Goal: Task Accomplishment & Management: Manage account settings

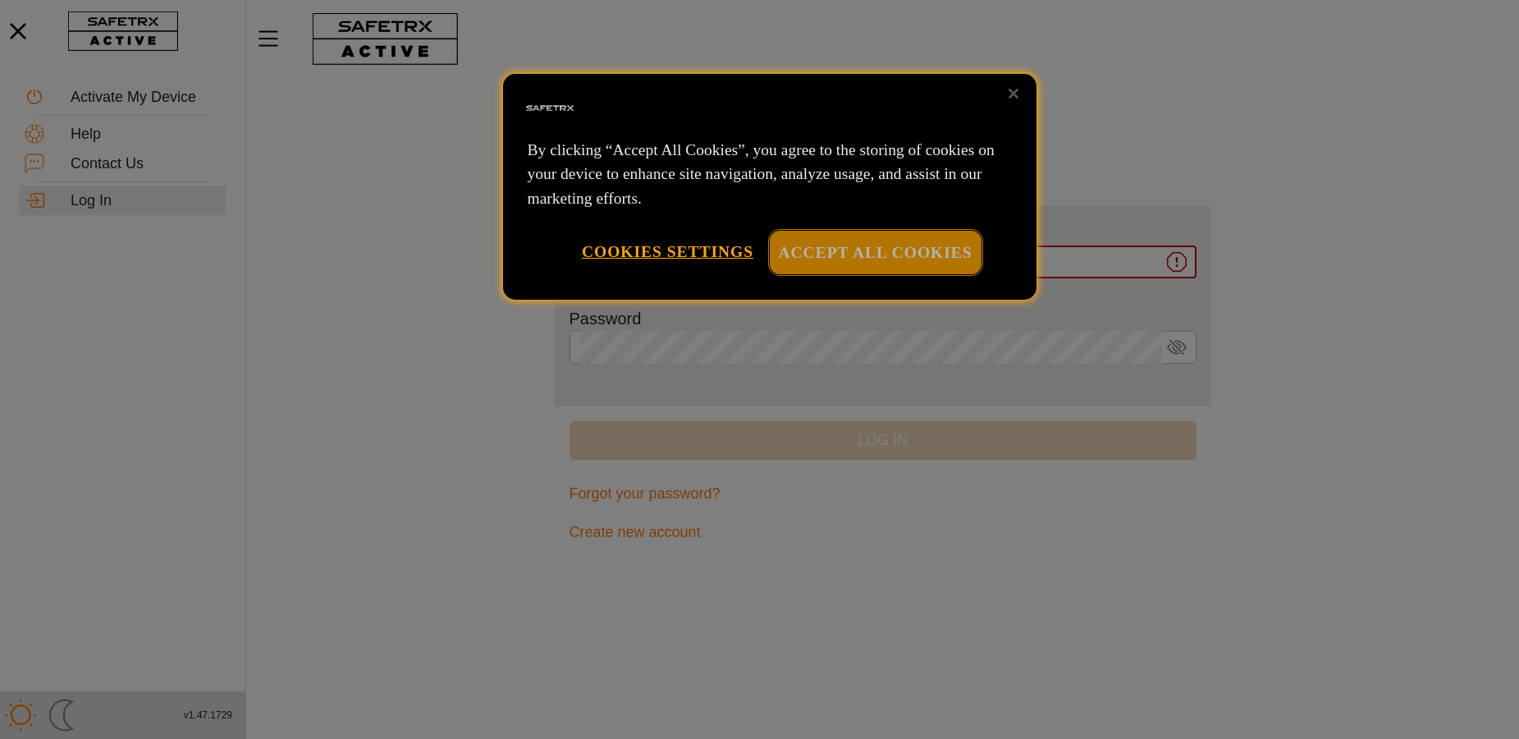
click at [852, 241] on button "Accept All Cookies" at bounding box center [876, 252] width 212 height 43
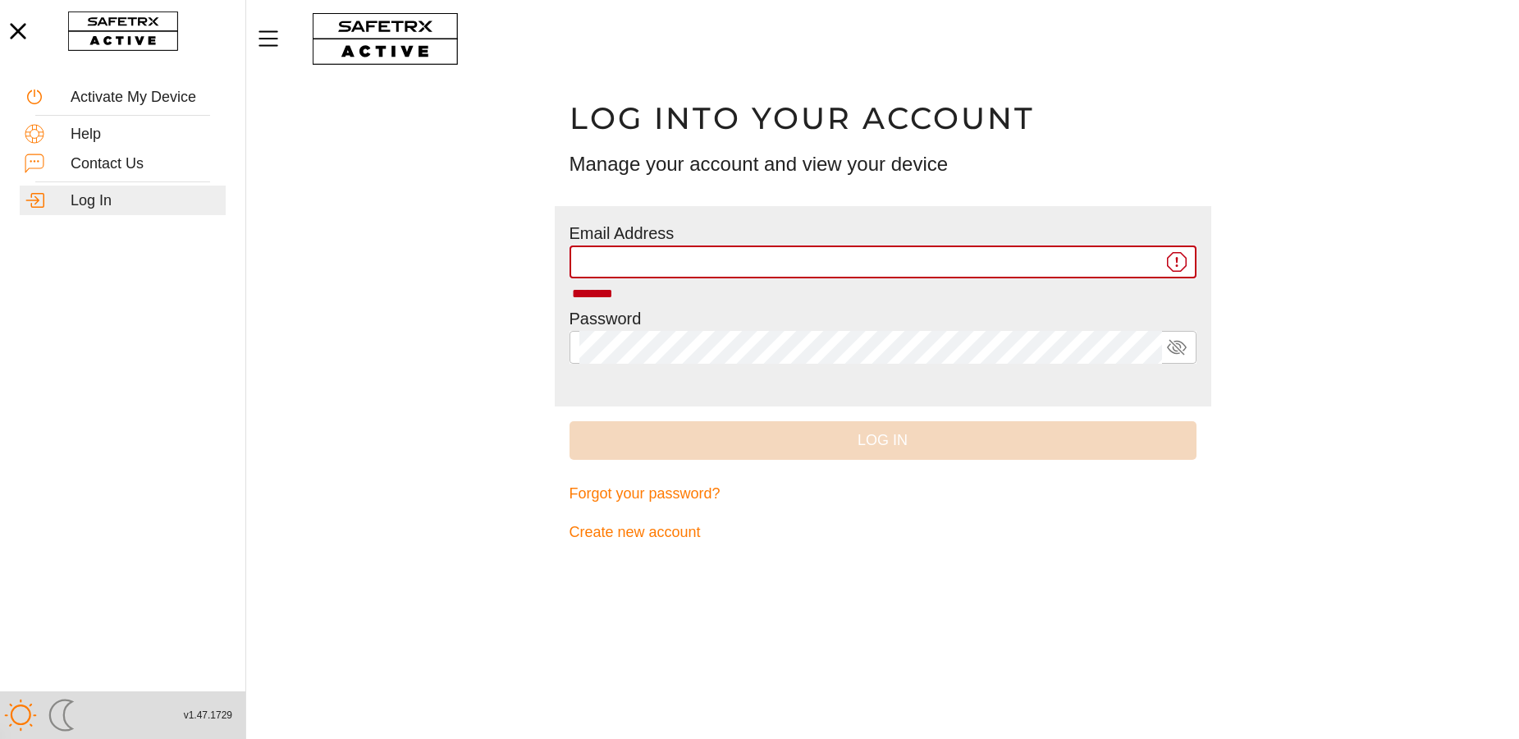
click at [606, 257] on input "********" at bounding box center [870, 261] width 583 height 33
type input "**********"
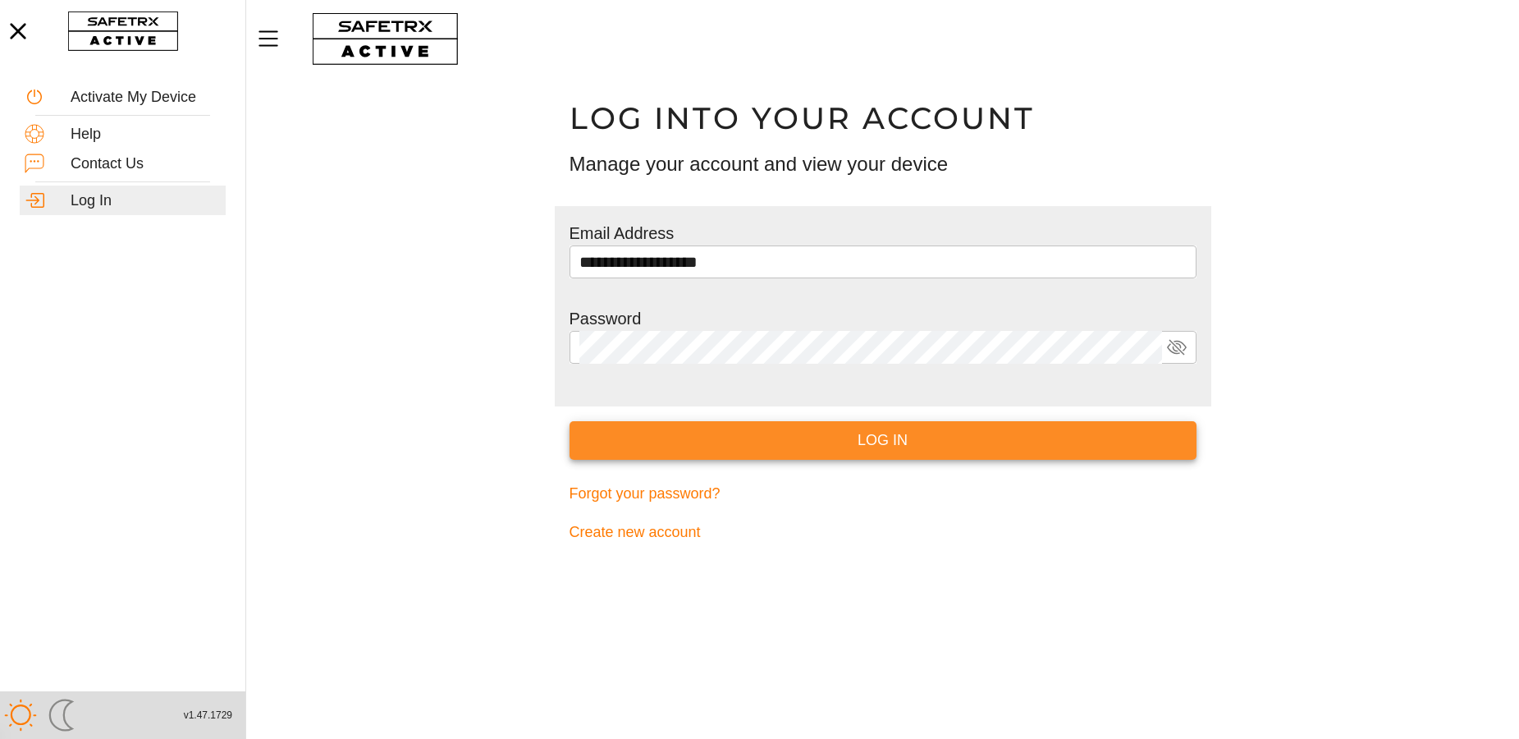
click at [874, 436] on span "Log In" at bounding box center [883, 440] width 601 height 25
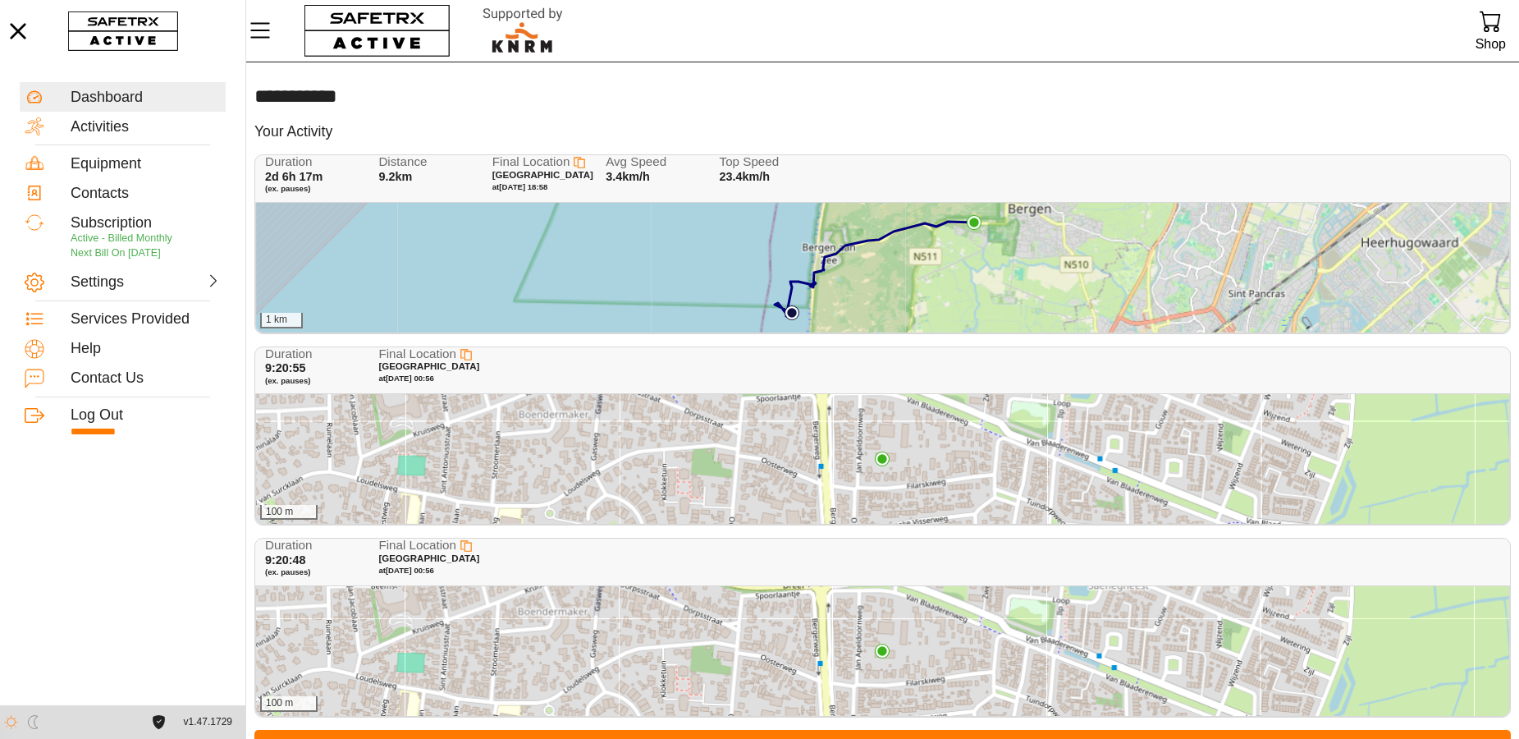
scroll to position [39, 0]
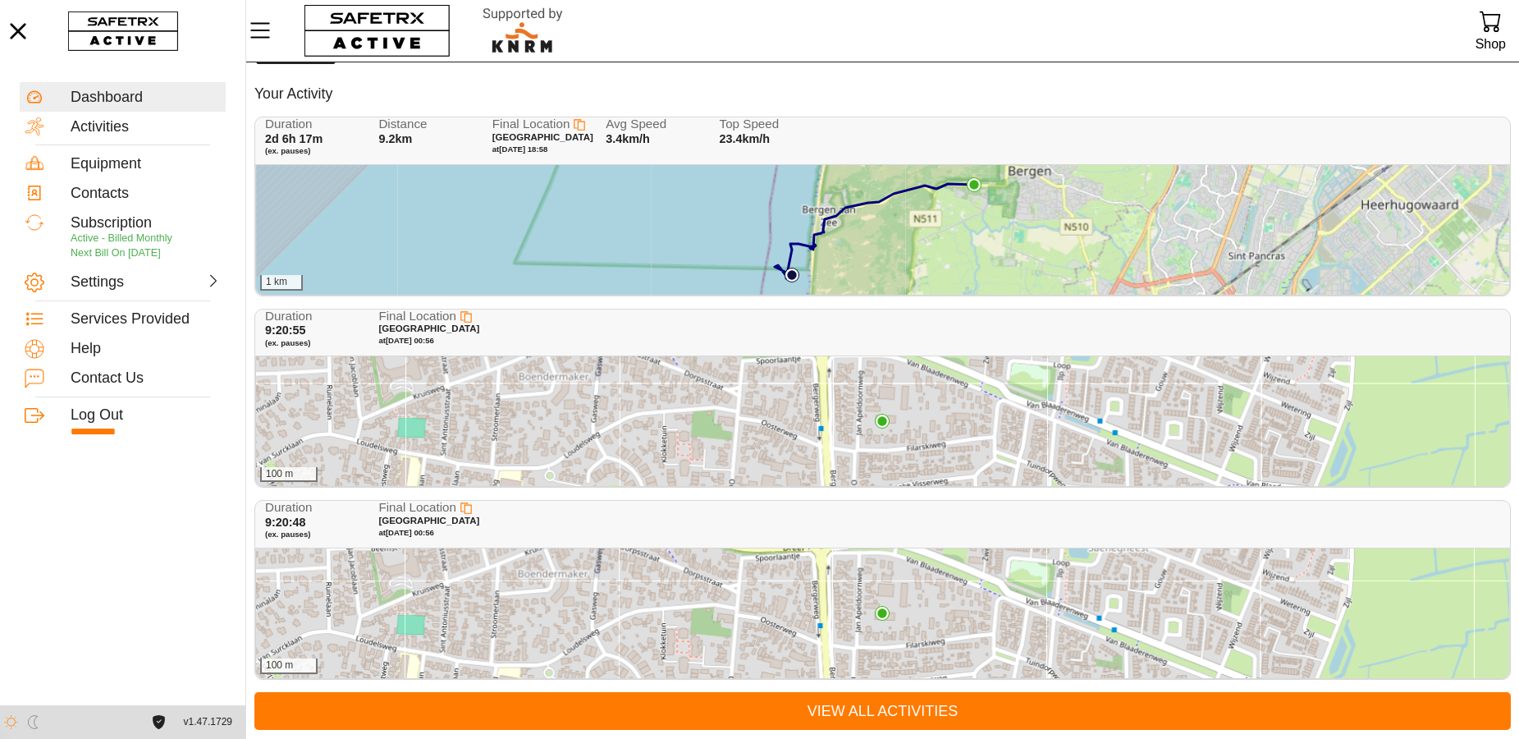
click at [1190, 461] on div "100 m" at bounding box center [882, 421] width 1253 height 130
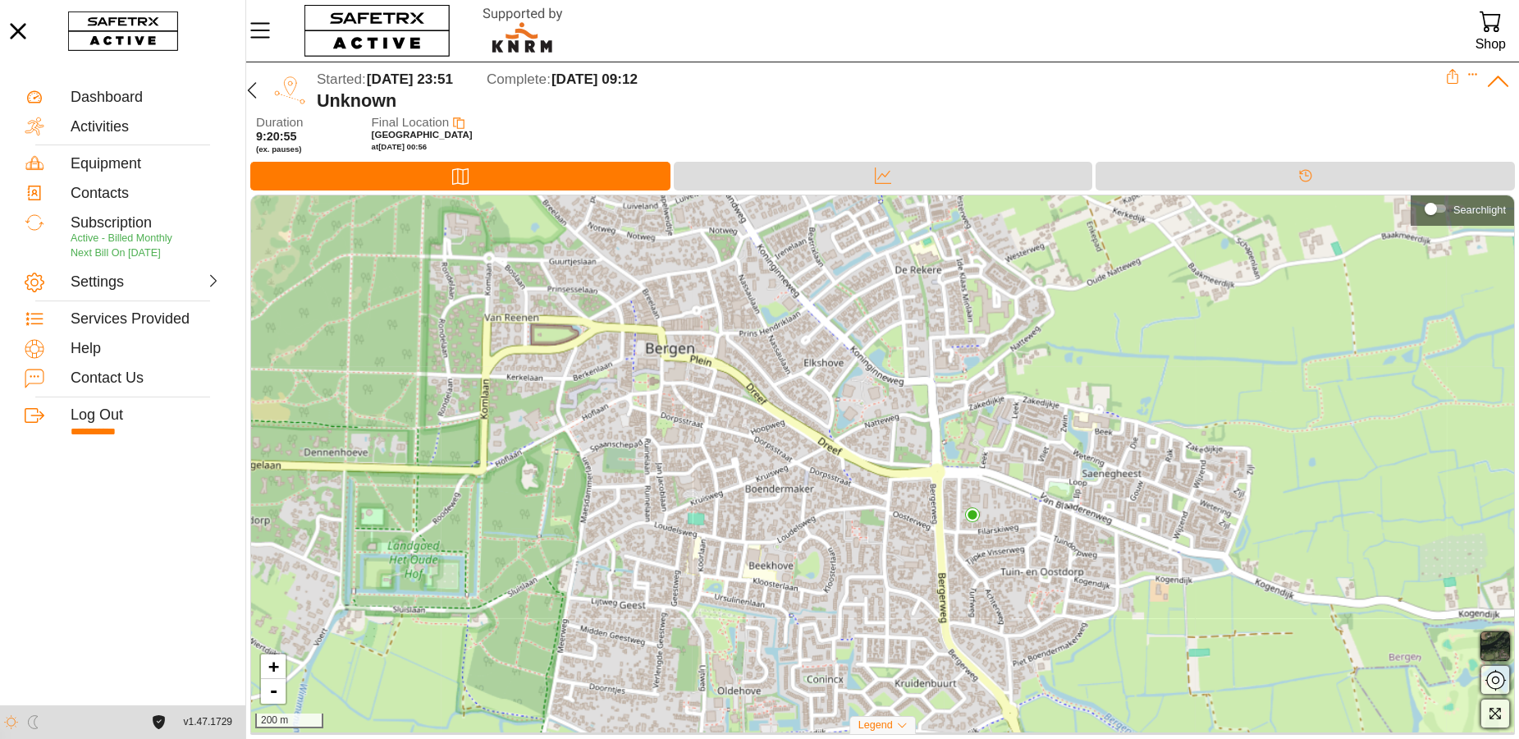
click at [1479, 77] on div at bounding box center [1478, 90] width 66 height 43
click at [1474, 77] on icon "Expand" at bounding box center [1472, 74] width 11 height 11
click at [1443, 135] on div "Delete Activity" at bounding box center [1420, 139] width 93 height 18
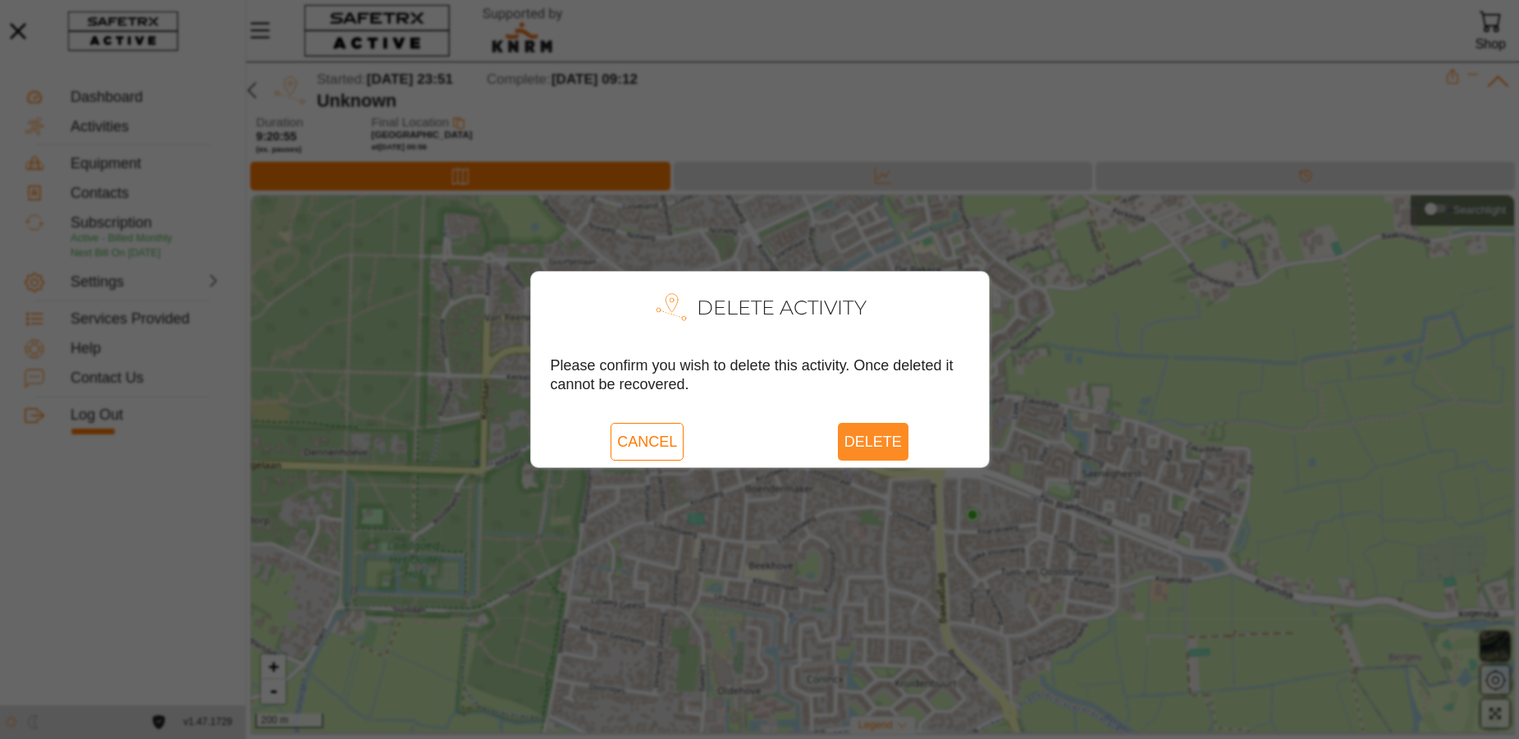
click at [889, 436] on span "Delete" at bounding box center [872, 442] width 57 height 38
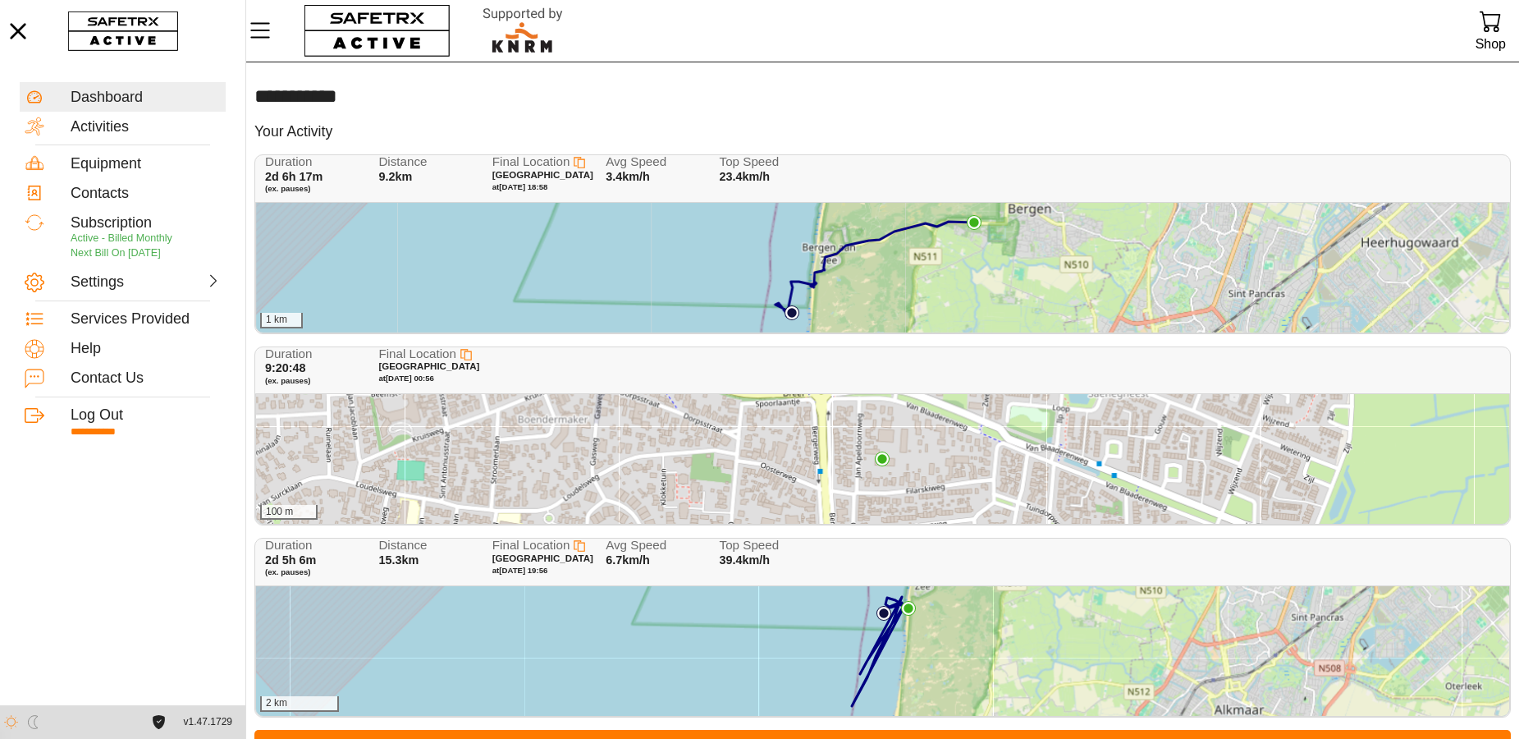
click at [1403, 276] on div "1 km" at bounding box center [882, 268] width 1253 height 130
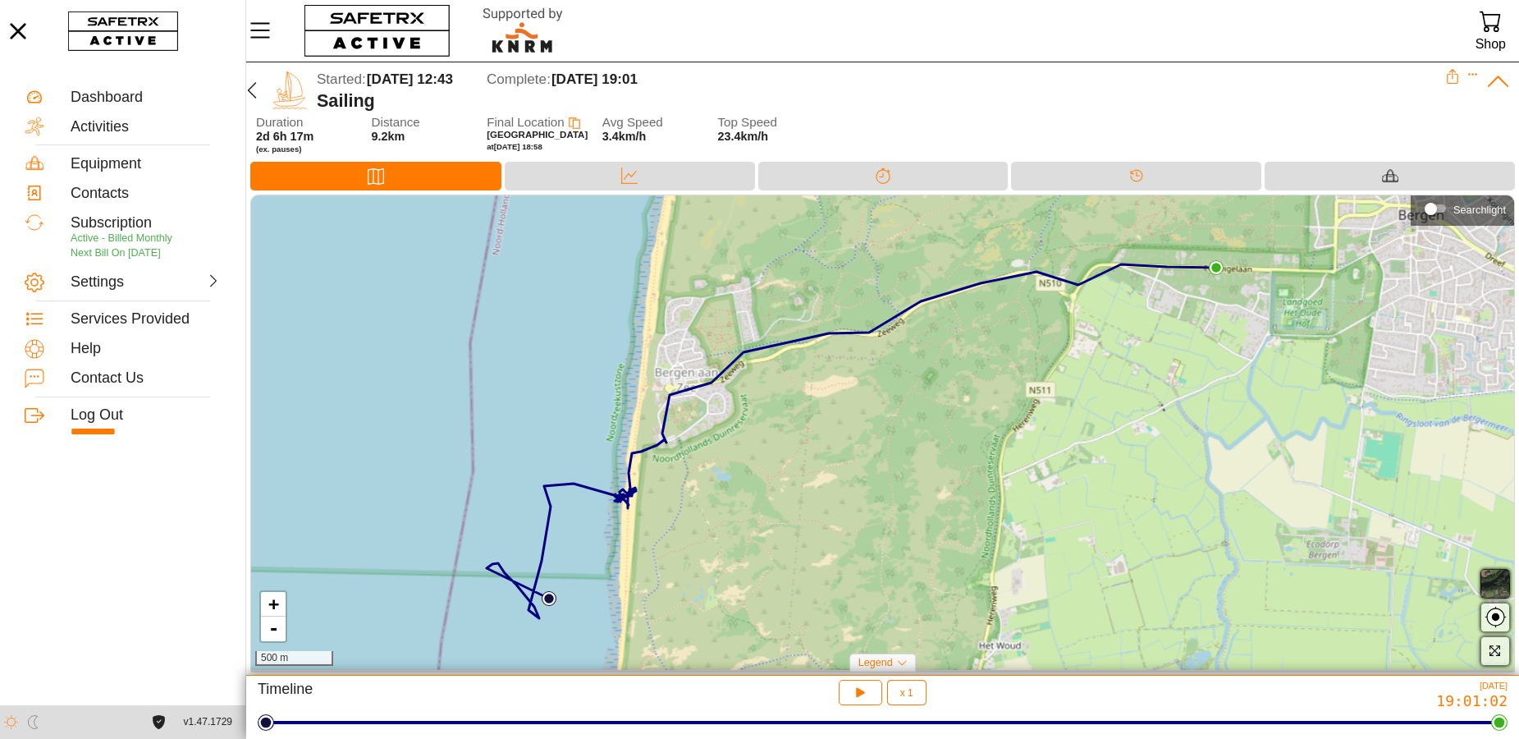
click at [1473, 67] on div "Started: [DATE] 12:43 Complete: [DATE] 19:01 Sailing" at bounding box center [882, 88] width 1273 height 53
click at [1473, 71] on icon "Expand" at bounding box center [1472, 74] width 11 height 11
click at [1428, 142] on div "Delete Activity" at bounding box center [1420, 139] width 93 height 18
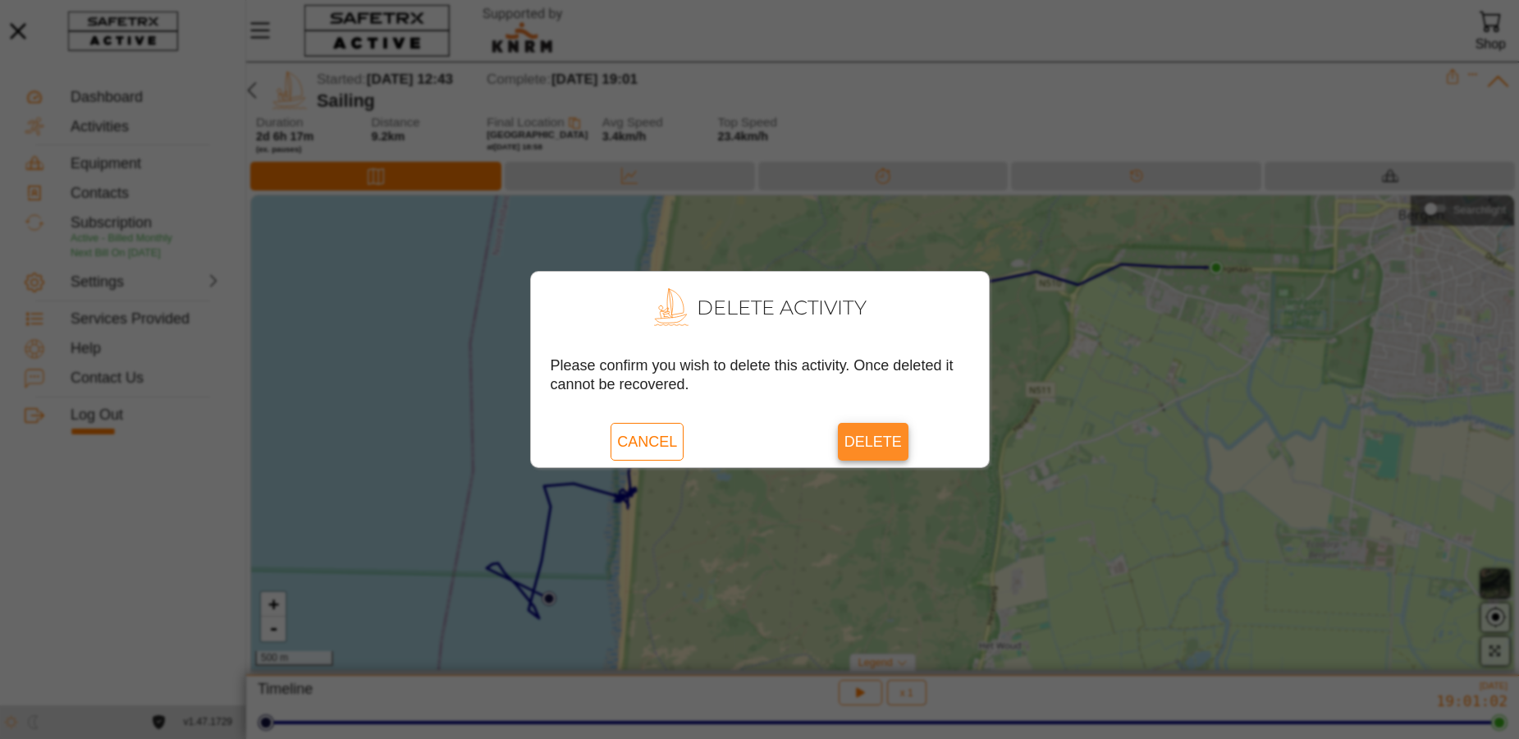
click at [867, 436] on span "Delete" at bounding box center [872, 442] width 57 height 38
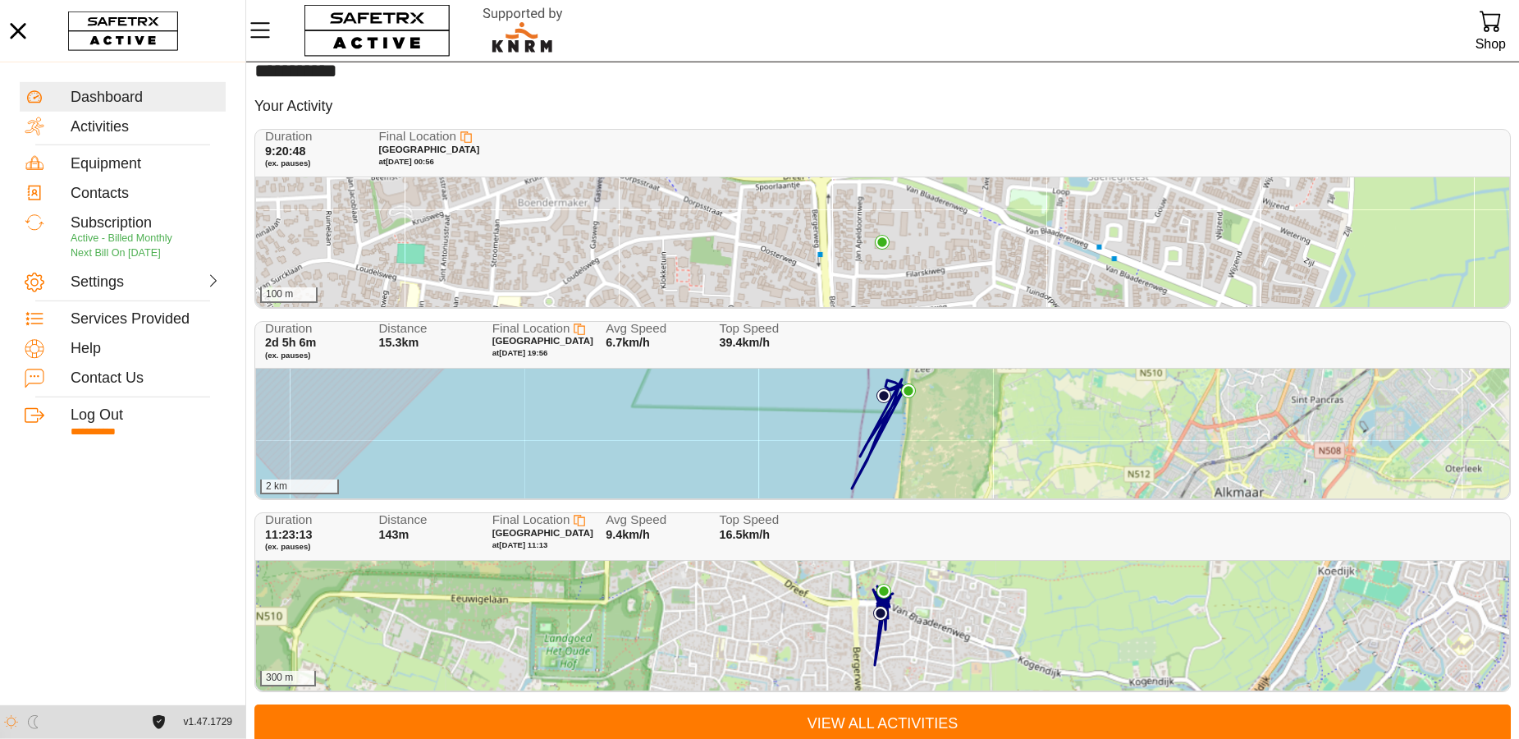
scroll to position [39, 0]
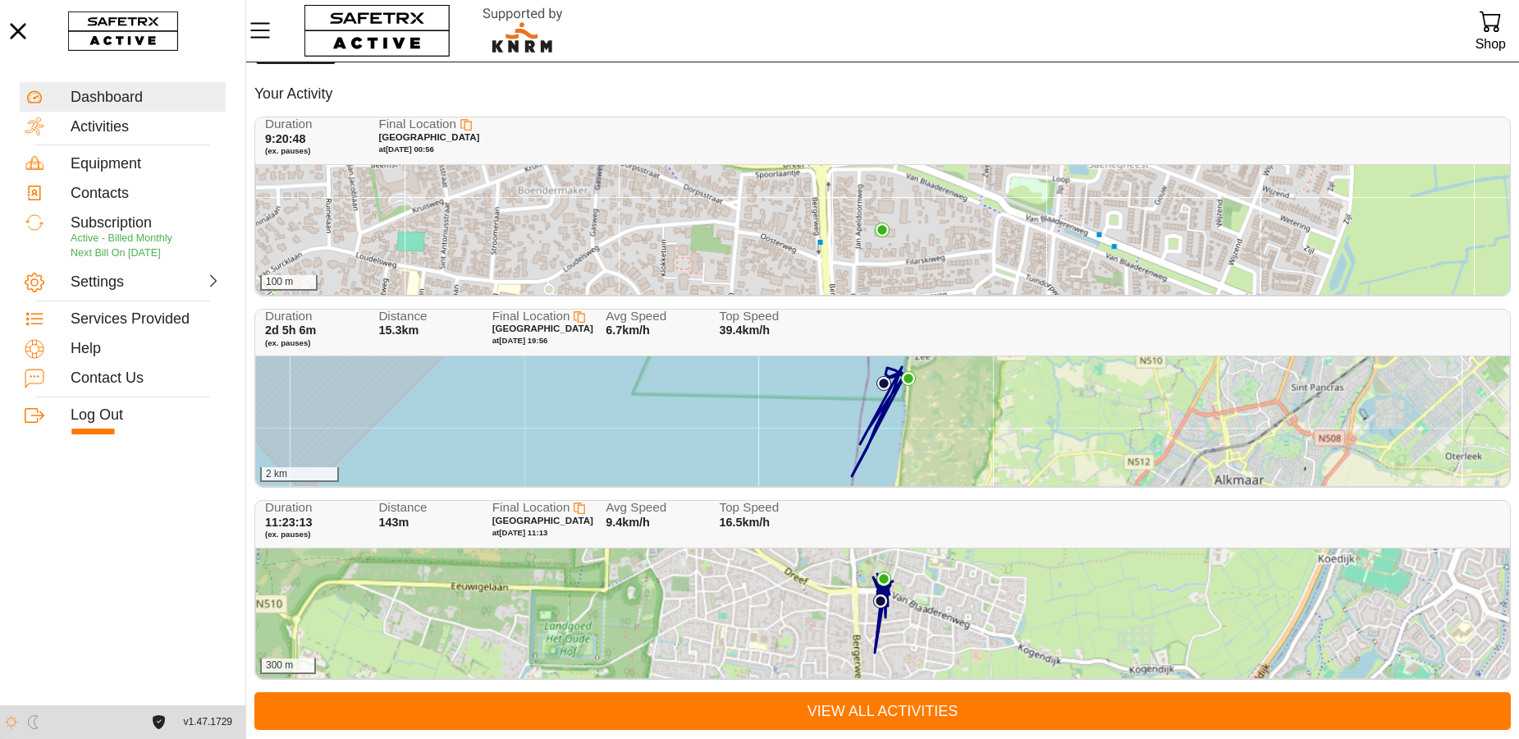
click at [1033, 637] on div "300 m" at bounding box center [882, 613] width 1253 height 130
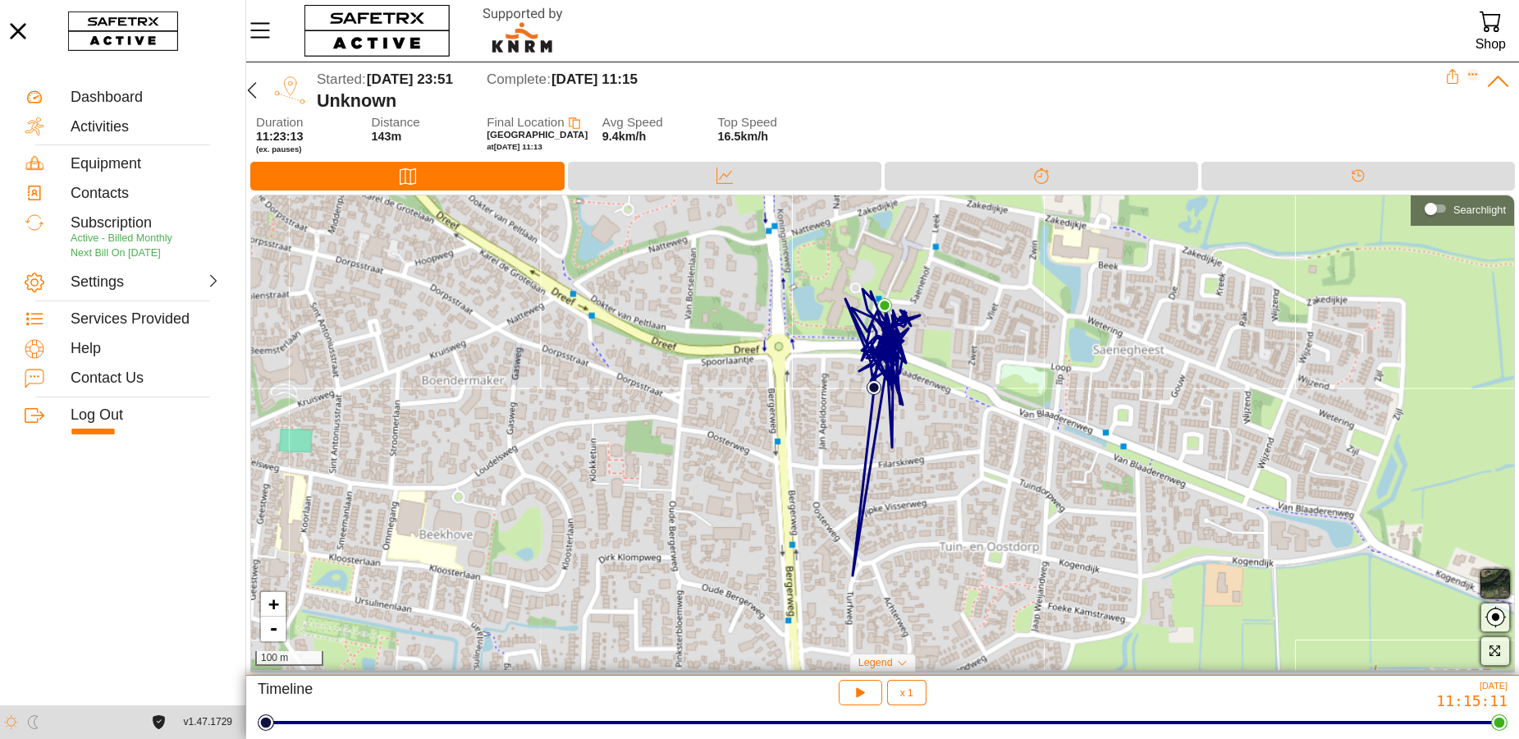
click at [1473, 71] on icon "Expand" at bounding box center [1472, 74] width 11 height 11
click at [1440, 140] on div "Delete Activity" at bounding box center [1420, 139] width 93 height 18
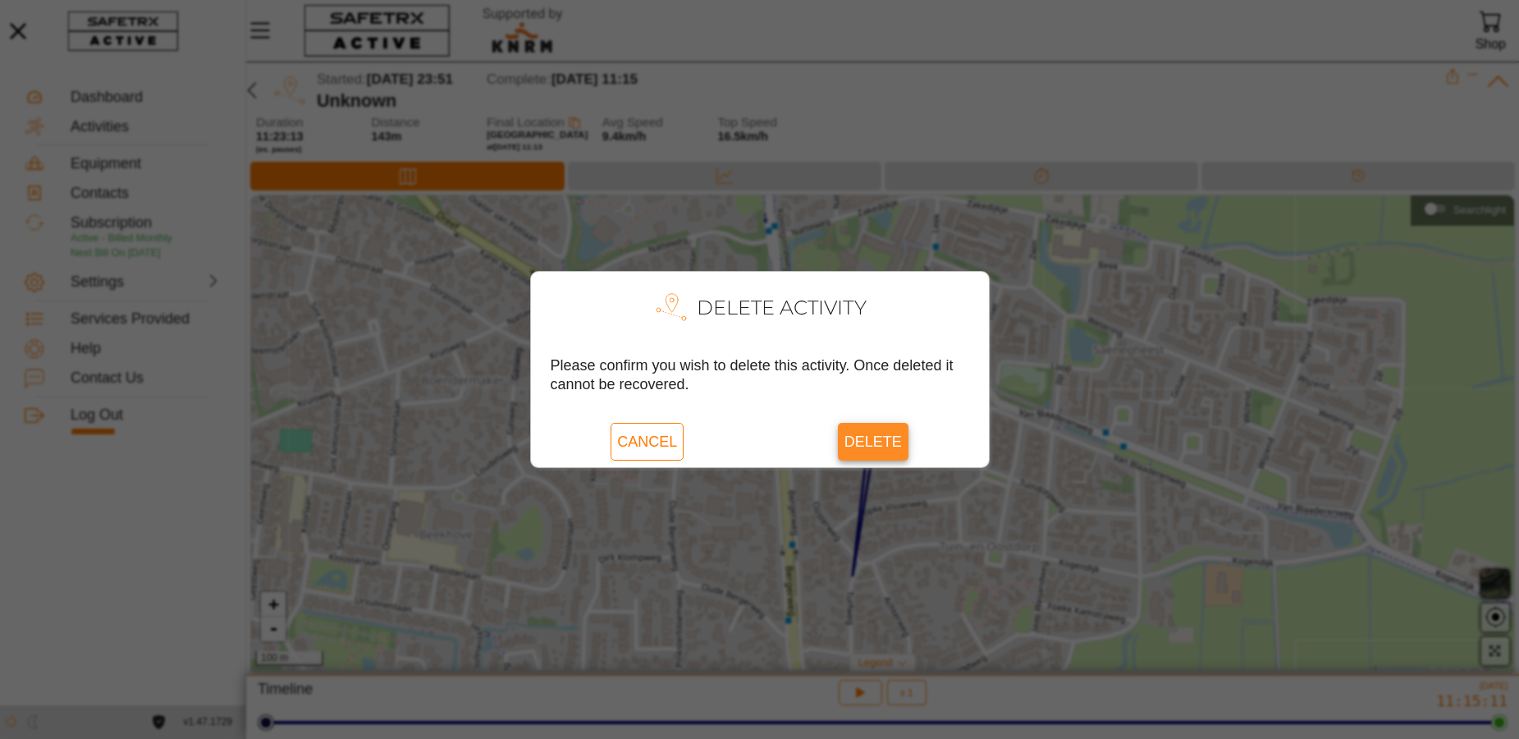
click at [885, 432] on span "Delete" at bounding box center [872, 442] width 57 height 38
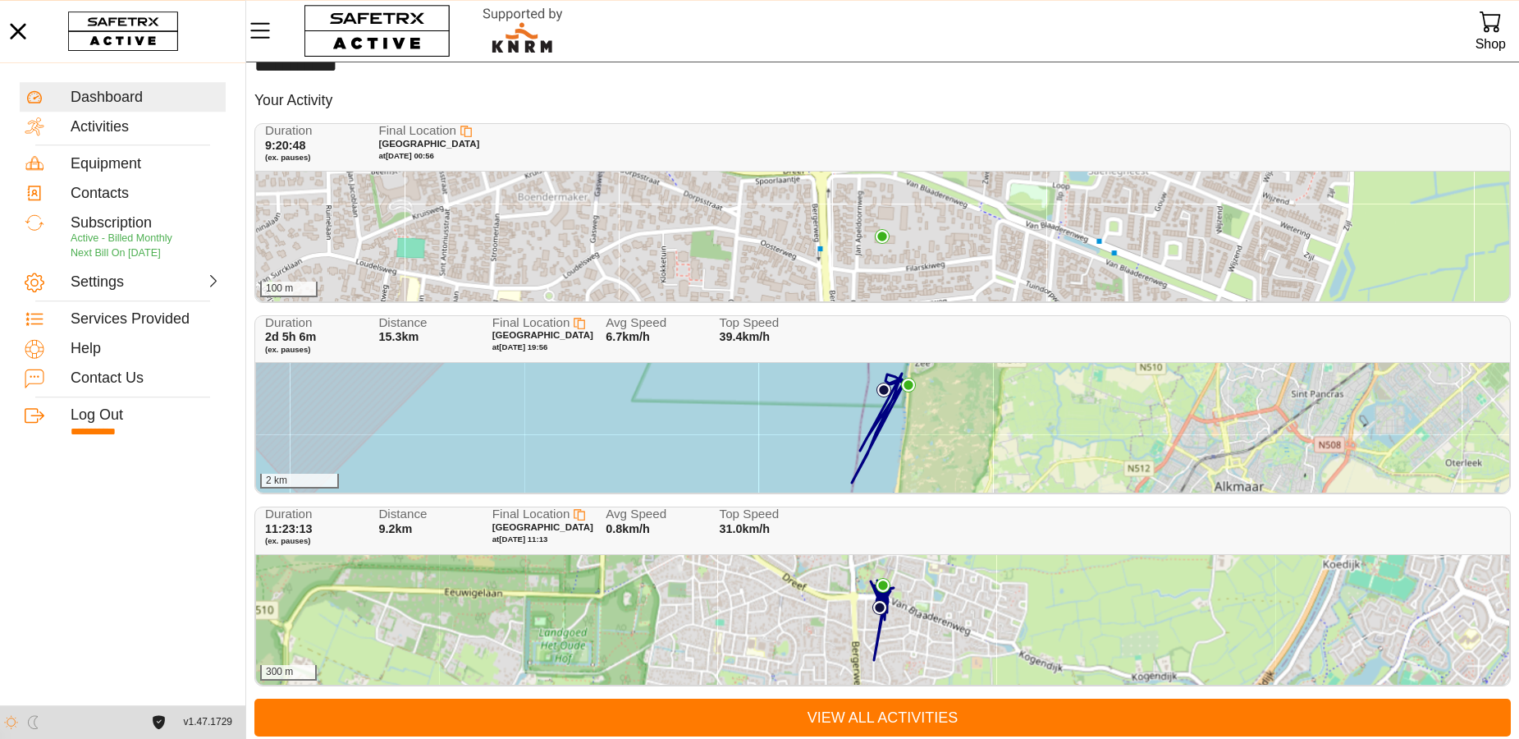
scroll to position [39, 0]
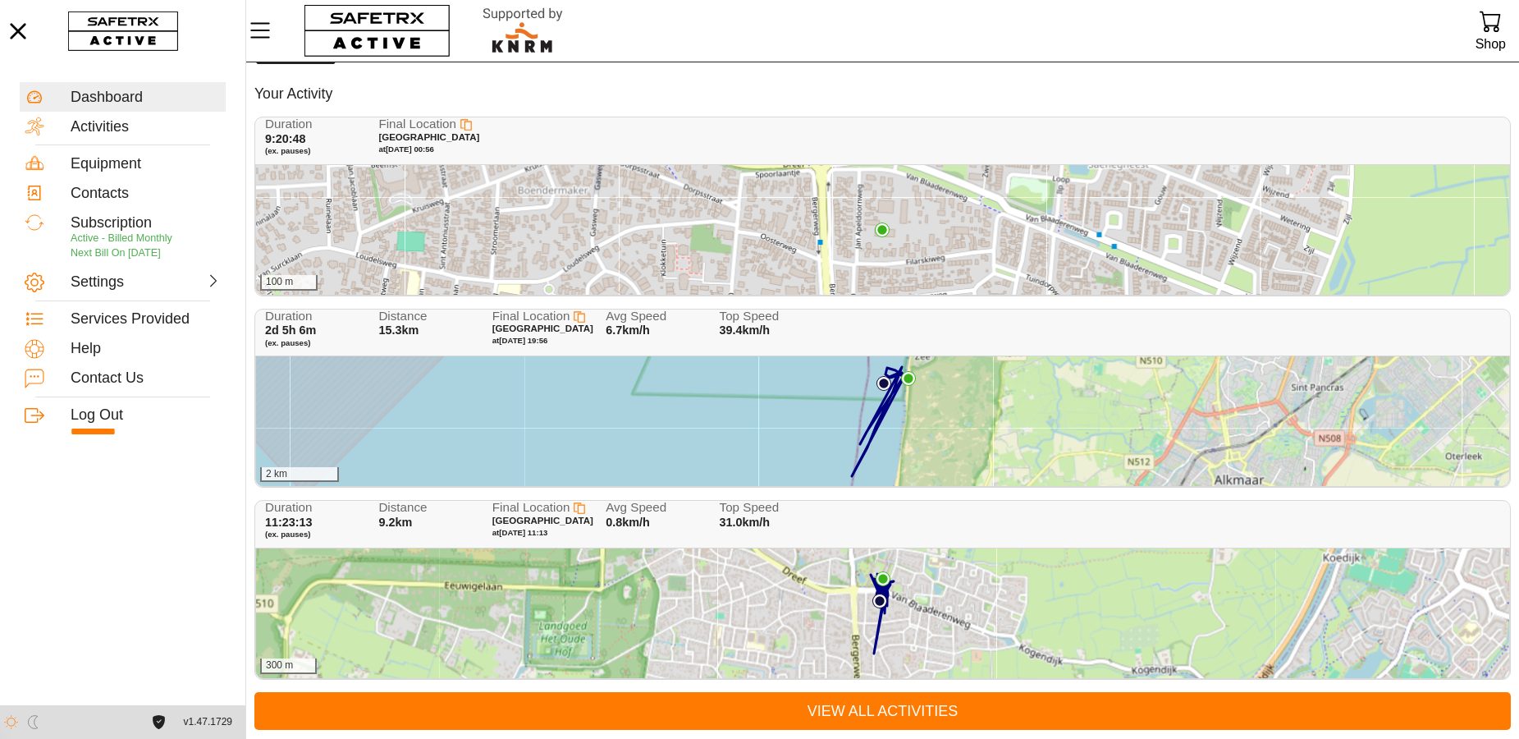
click at [1354, 597] on div "300 m" at bounding box center [882, 613] width 1253 height 130
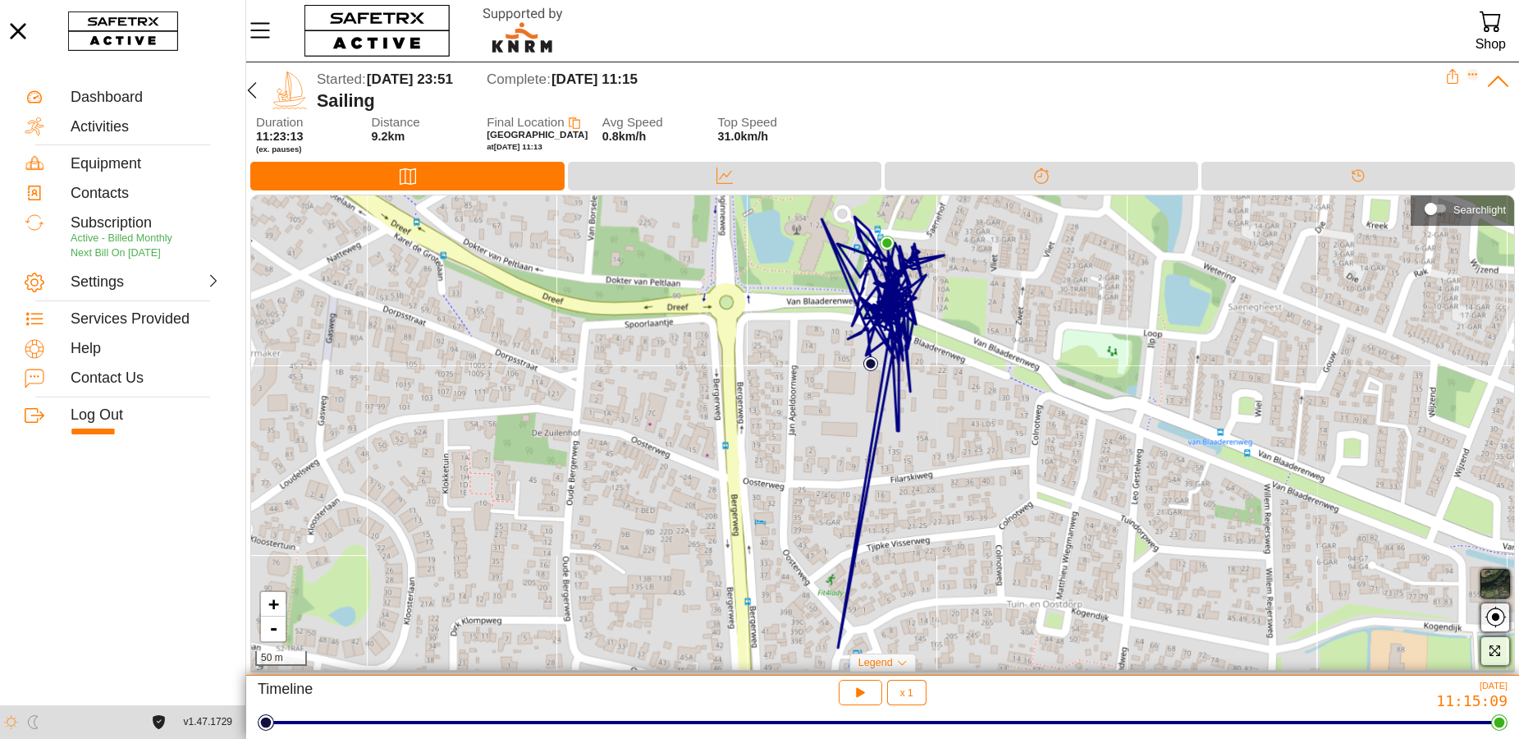
click at [1471, 73] on icon "Expand" at bounding box center [1472, 74] width 11 height 11
click at [1429, 139] on div "Delete Activity" at bounding box center [1420, 139] width 93 height 18
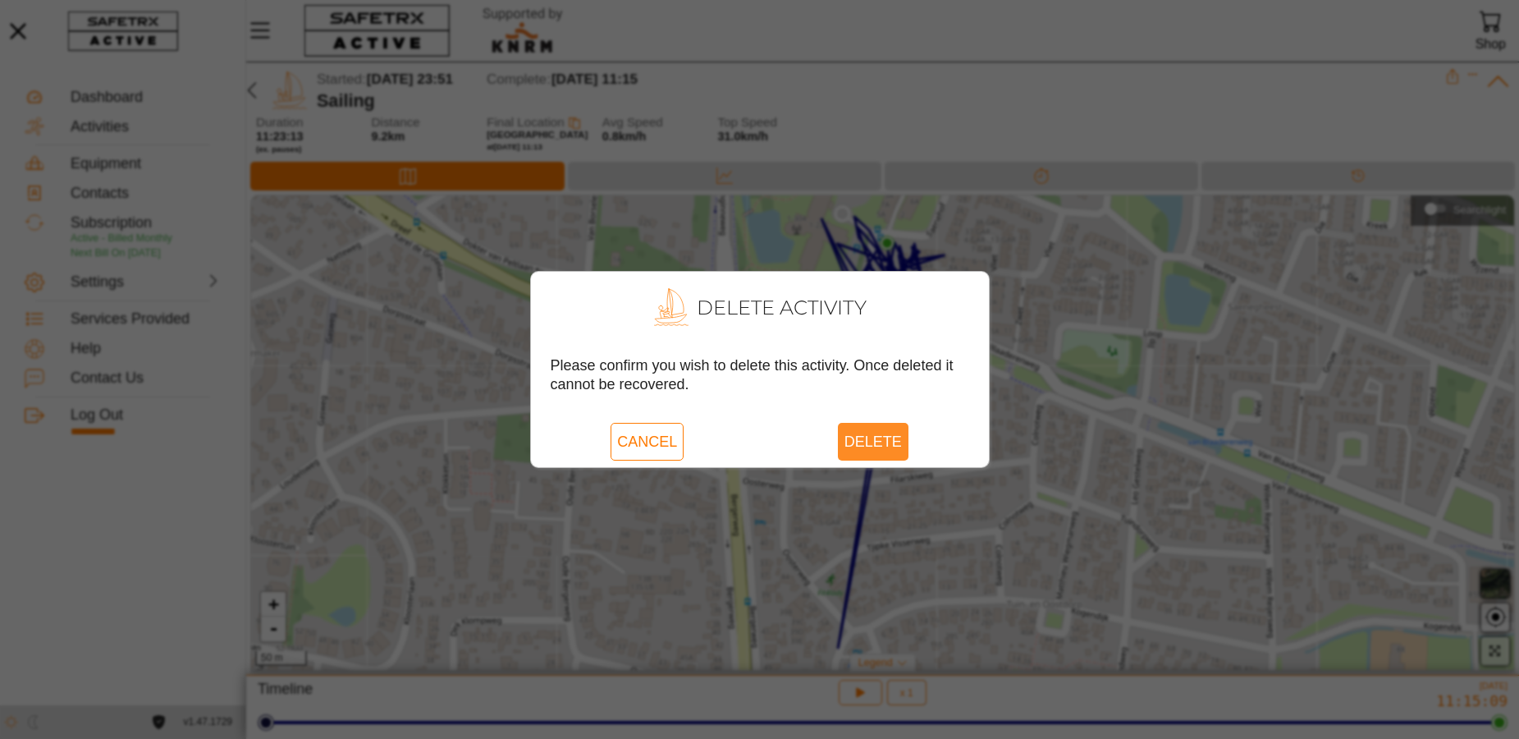
click at [878, 436] on span "Delete" at bounding box center [872, 442] width 57 height 38
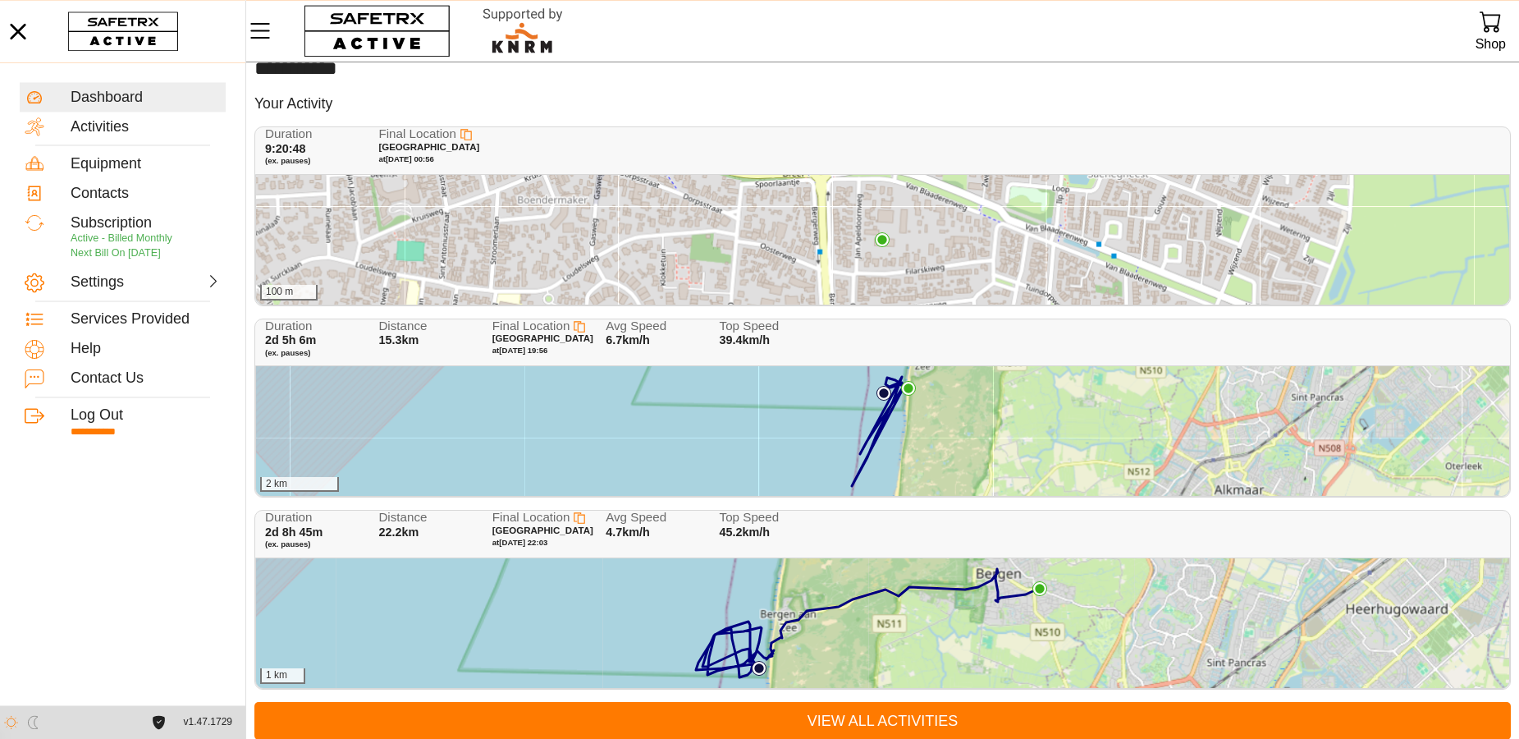
scroll to position [39, 0]
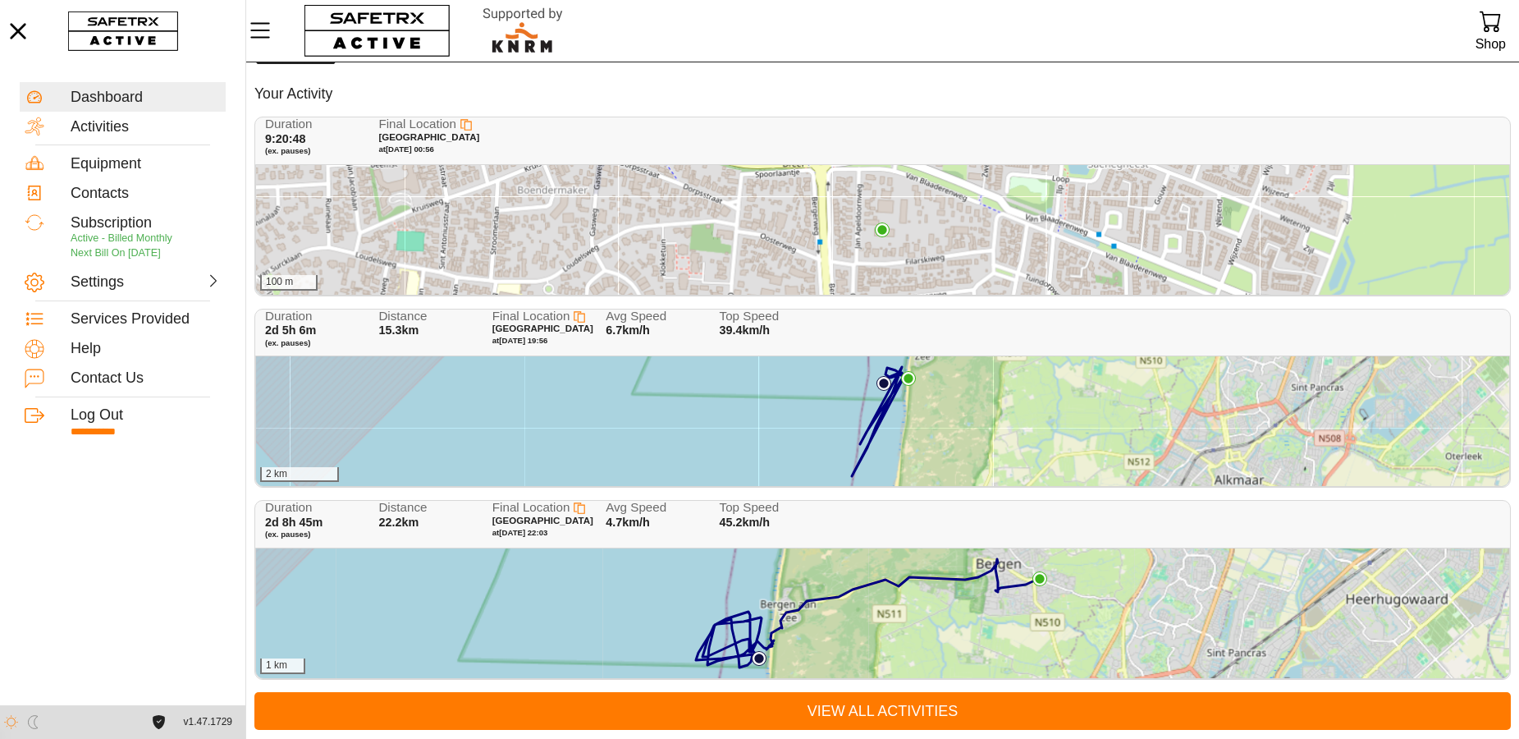
click at [981, 247] on div "100 m" at bounding box center [882, 230] width 1253 height 130
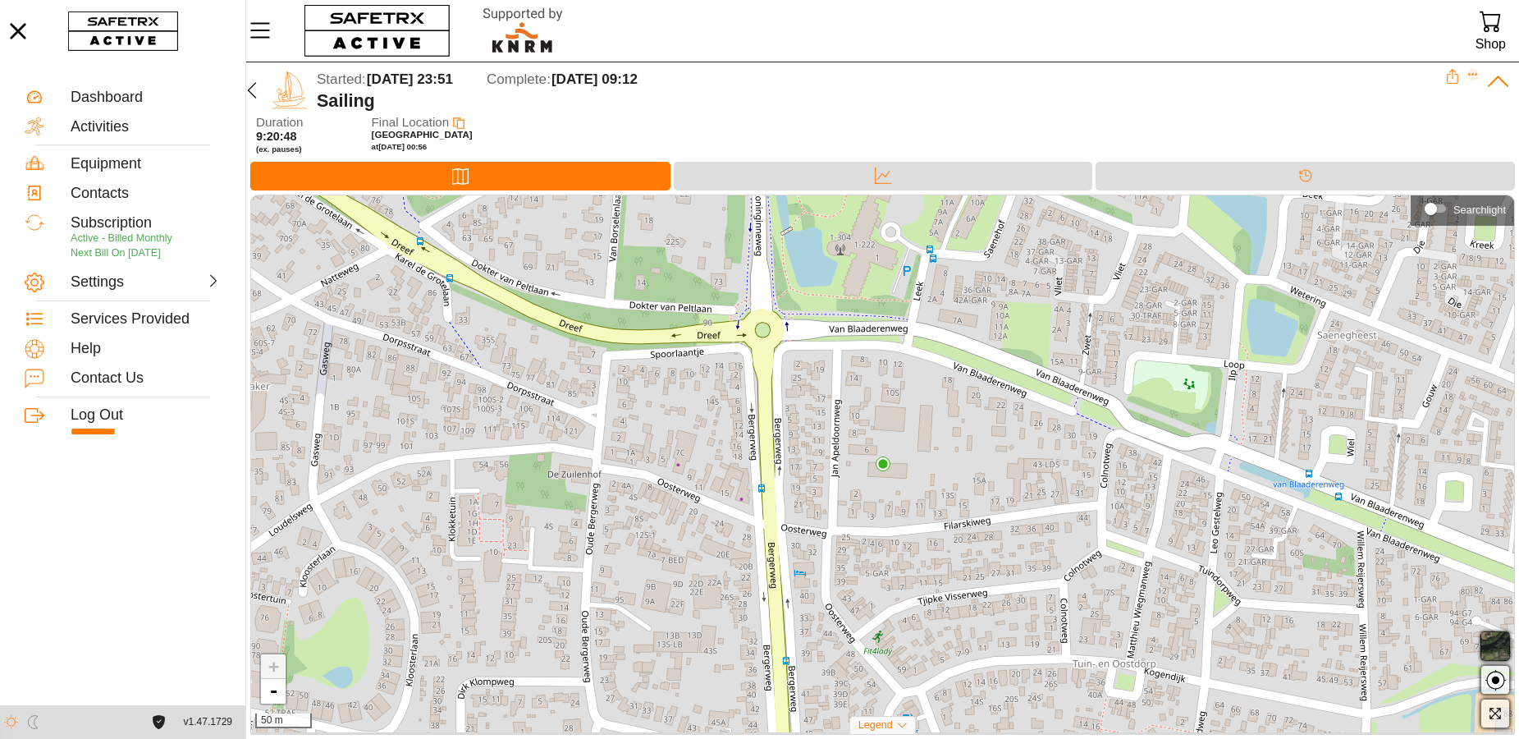
click at [1476, 69] on icon "Expand" at bounding box center [1472, 74] width 11 height 11
click at [1427, 139] on div "Delete Activity" at bounding box center [1420, 139] width 93 height 18
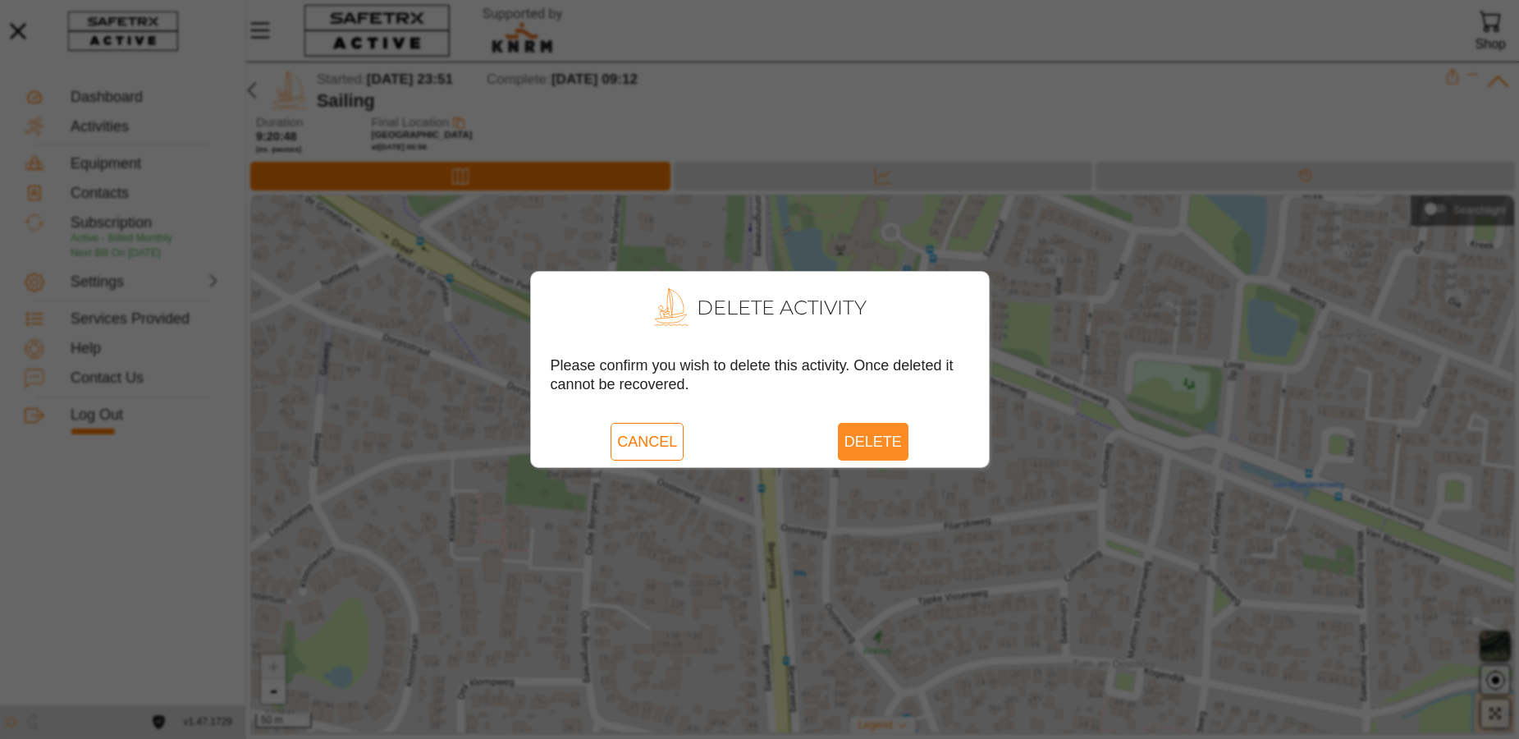
click at [860, 432] on span "Delete" at bounding box center [872, 442] width 57 height 38
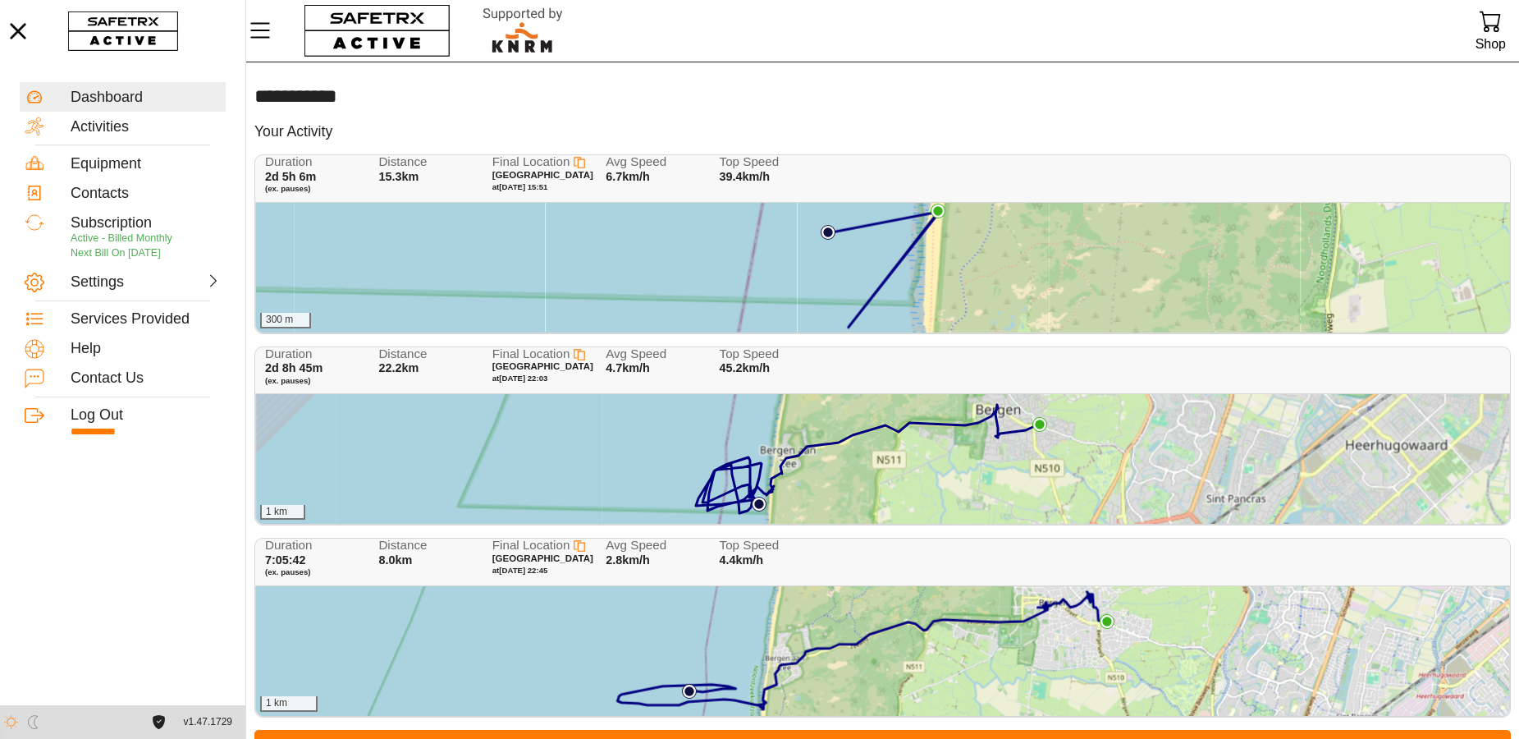
click at [1138, 254] on div "300 m" at bounding box center [882, 268] width 1253 height 130
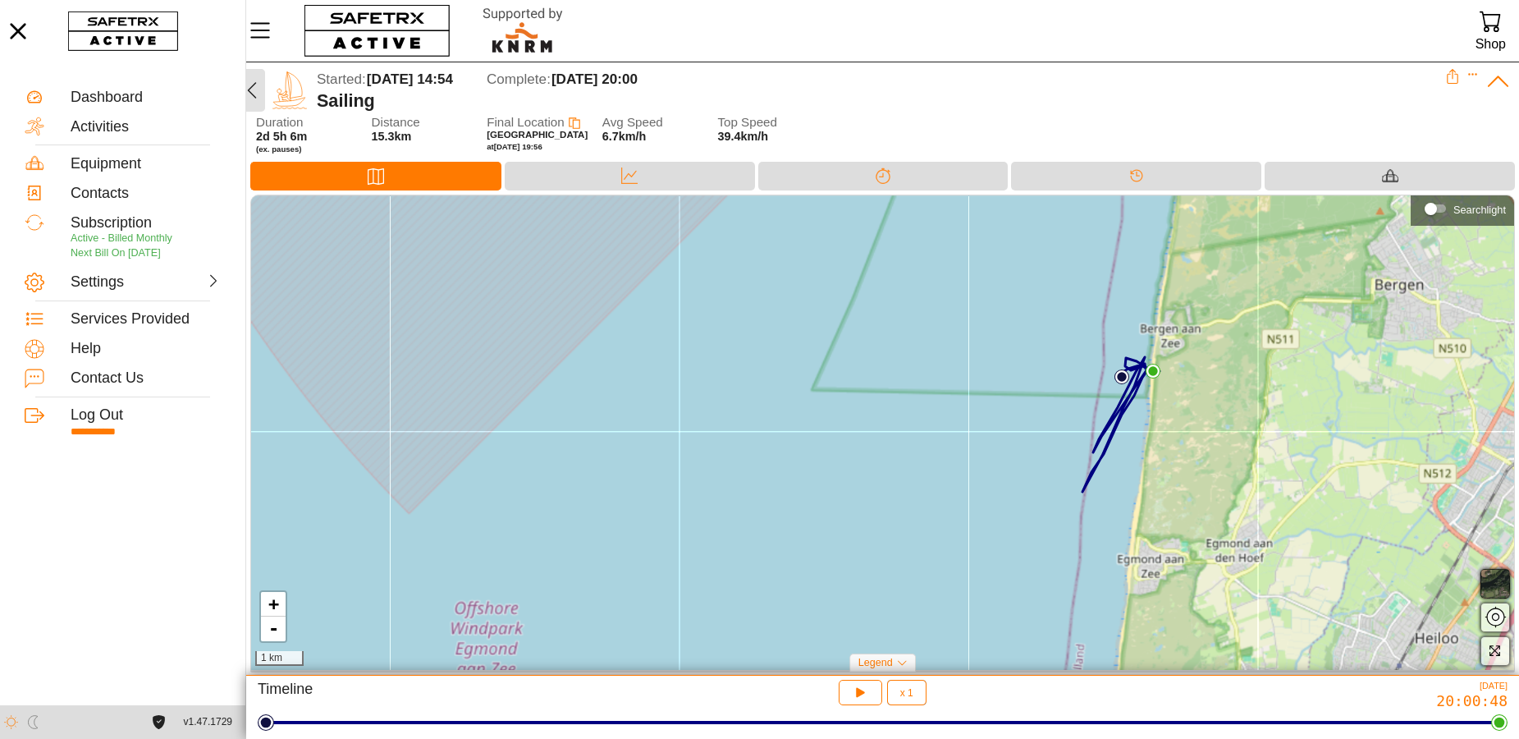
click at [253, 89] on icon "button" at bounding box center [252, 90] width 20 height 20
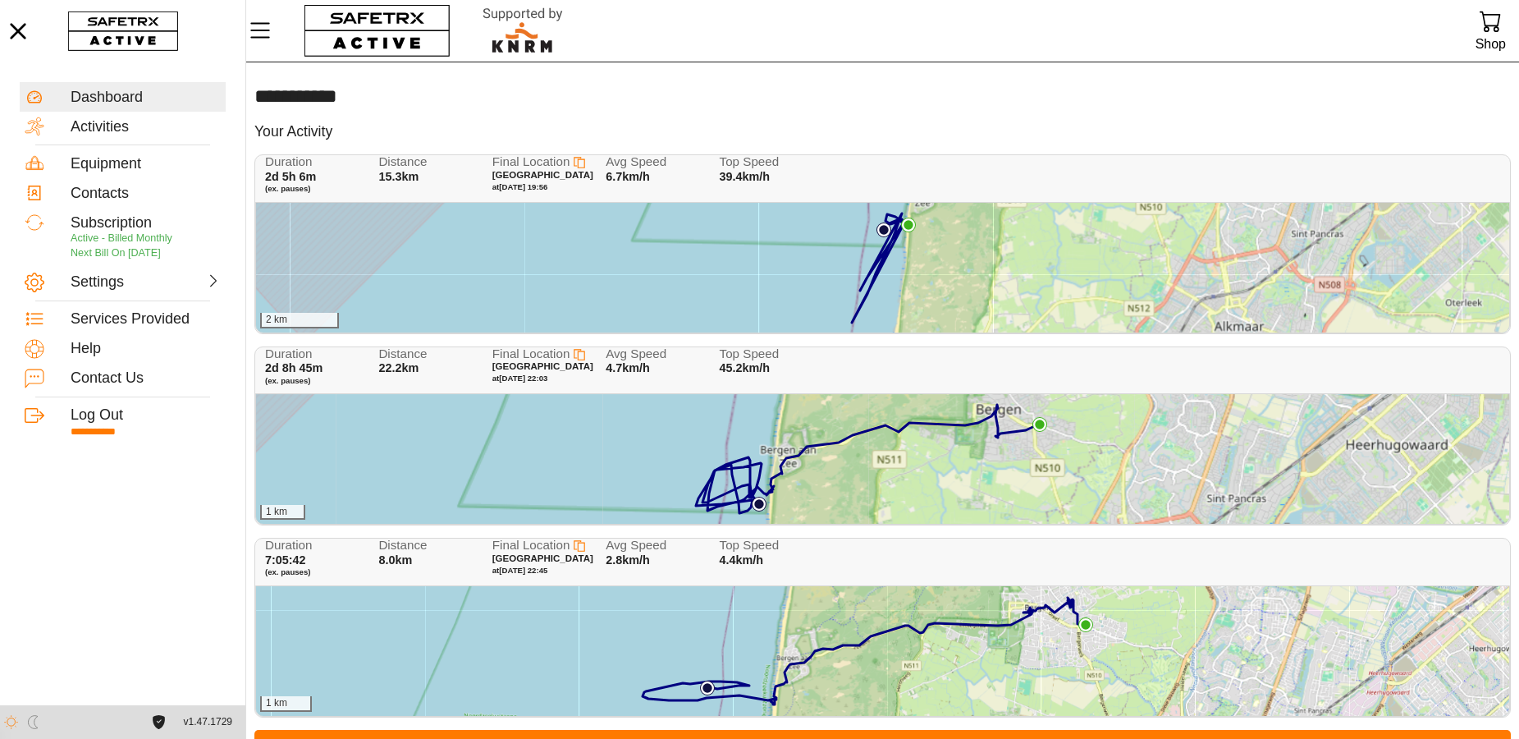
scroll to position [39, 0]
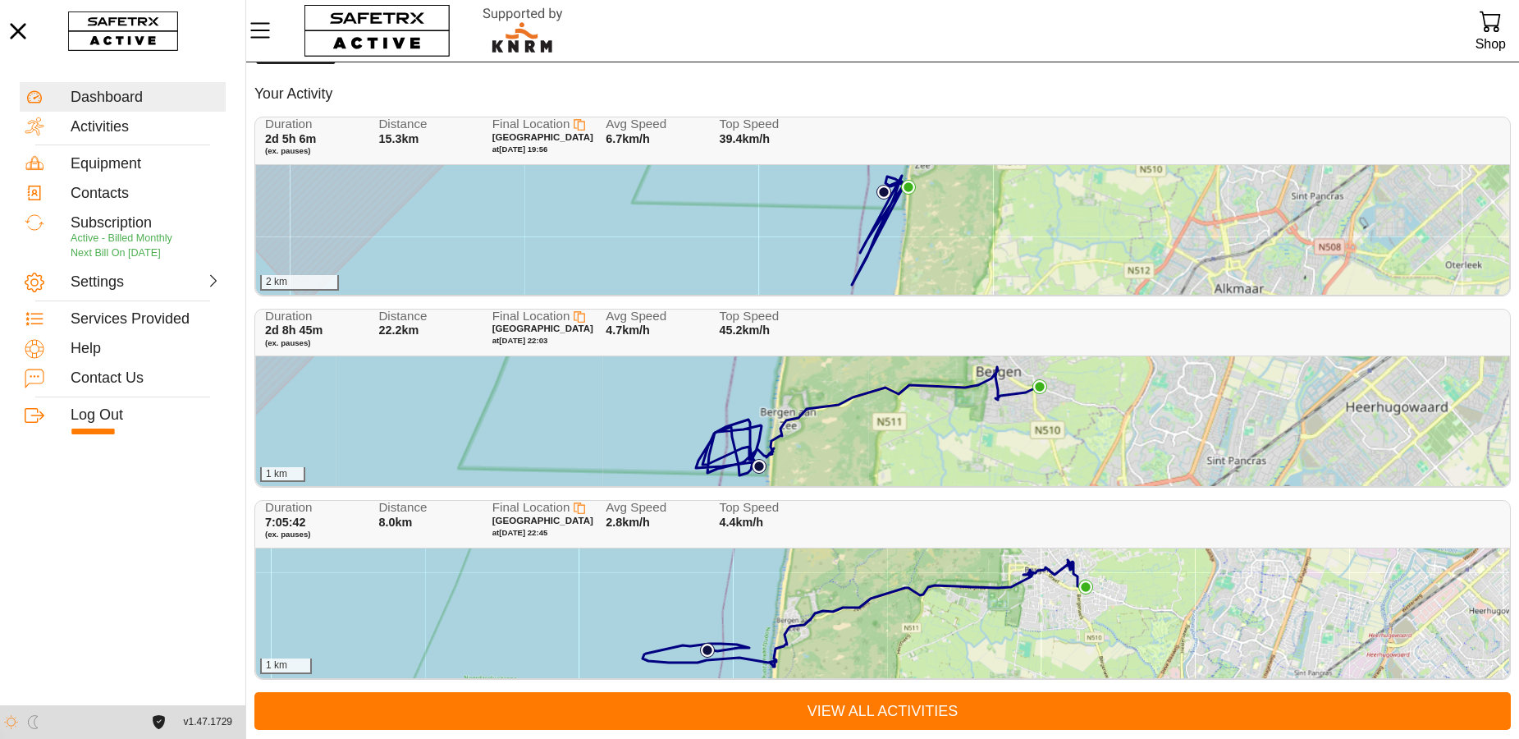
click at [1313, 642] on div "1 km" at bounding box center [882, 613] width 1253 height 130
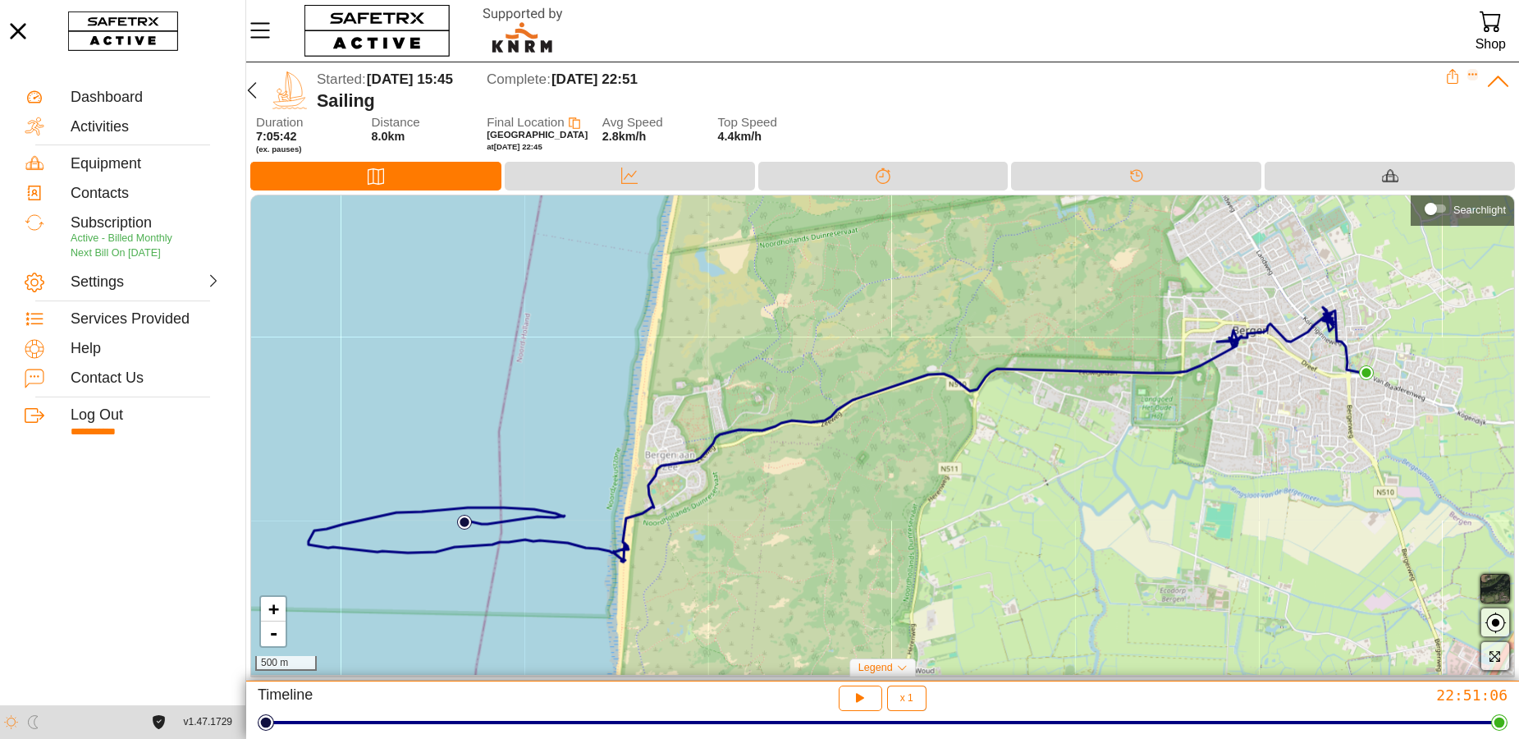
click at [1475, 78] on icon "Expand" at bounding box center [1472, 74] width 11 height 11
click at [1424, 135] on div "Delete Activity" at bounding box center [1420, 139] width 93 height 18
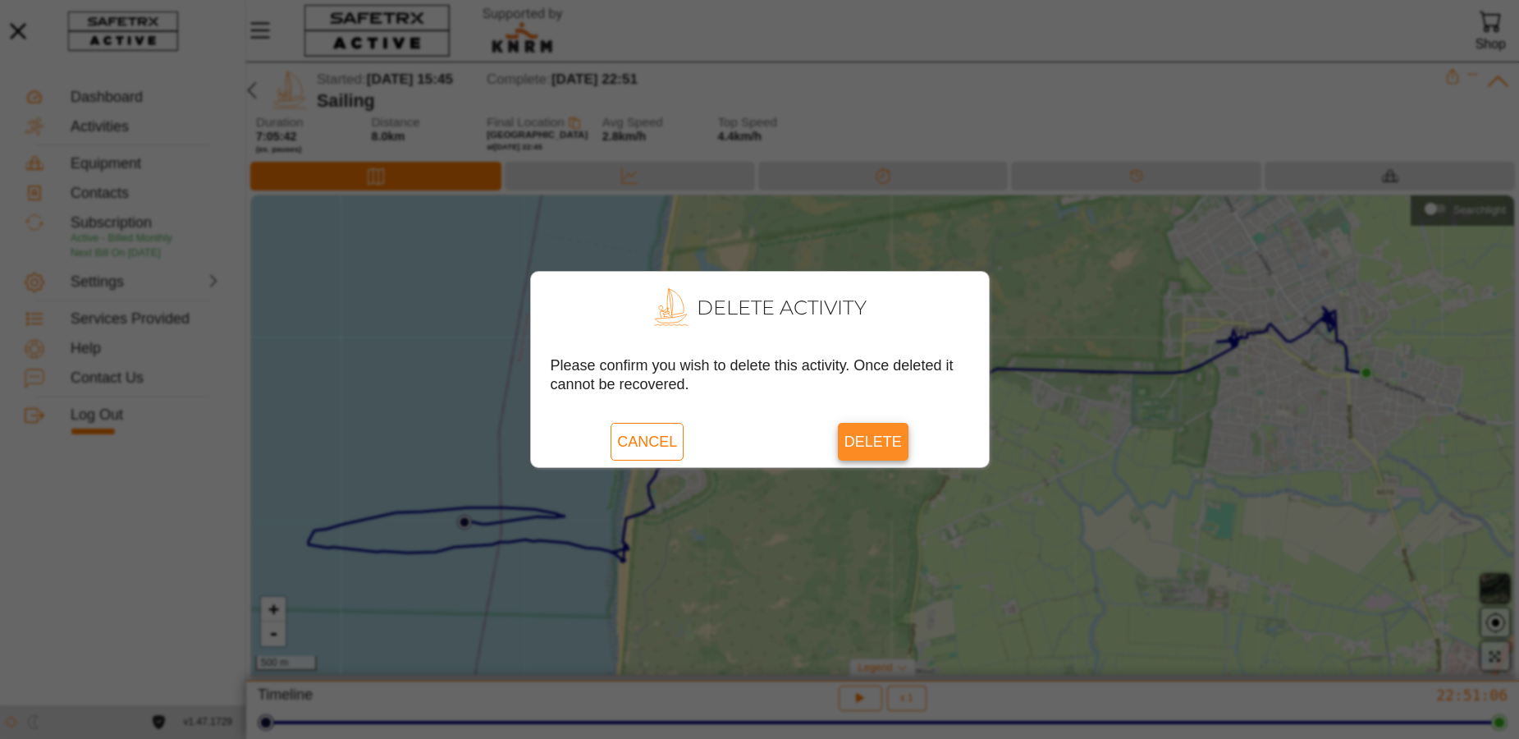
click at [874, 437] on span "Delete" at bounding box center [872, 442] width 57 height 38
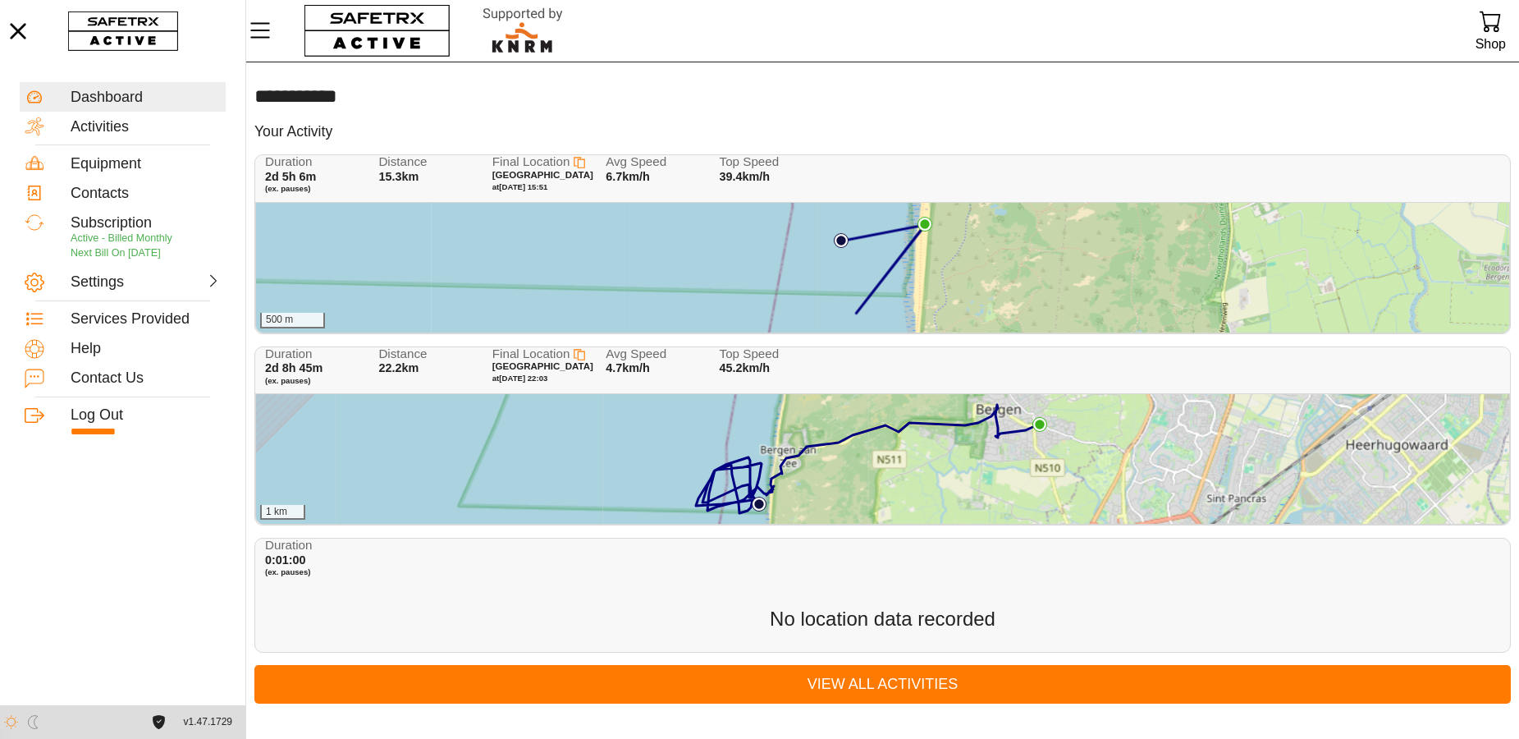
click at [1095, 469] on div "1 km" at bounding box center [882, 459] width 1253 height 130
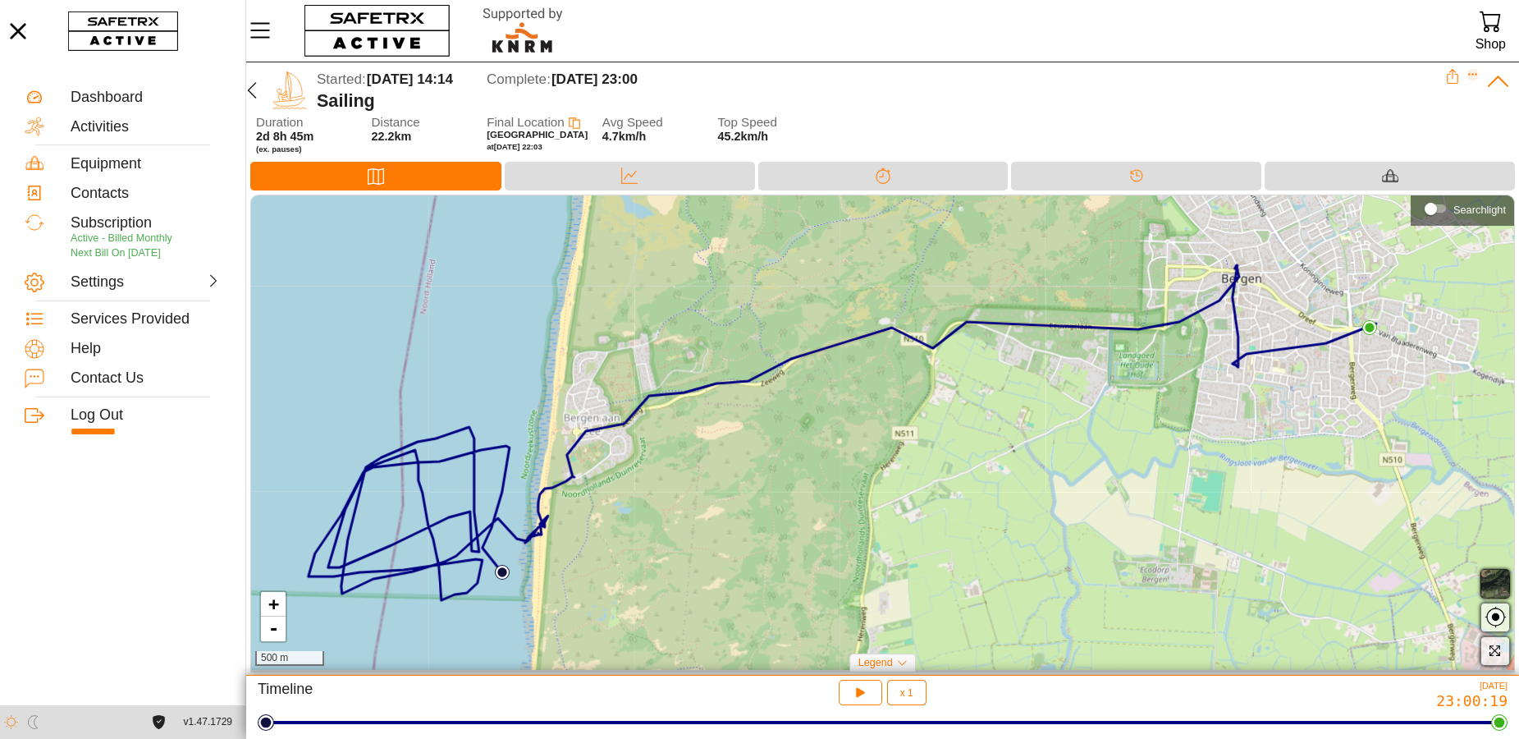
click at [1467, 73] on icon "Expand" at bounding box center [1472, 74] width 11 height 11
click at [1407, 136] on div "Delete Activity" at bounding box center [1420, 139] width 93 height 18
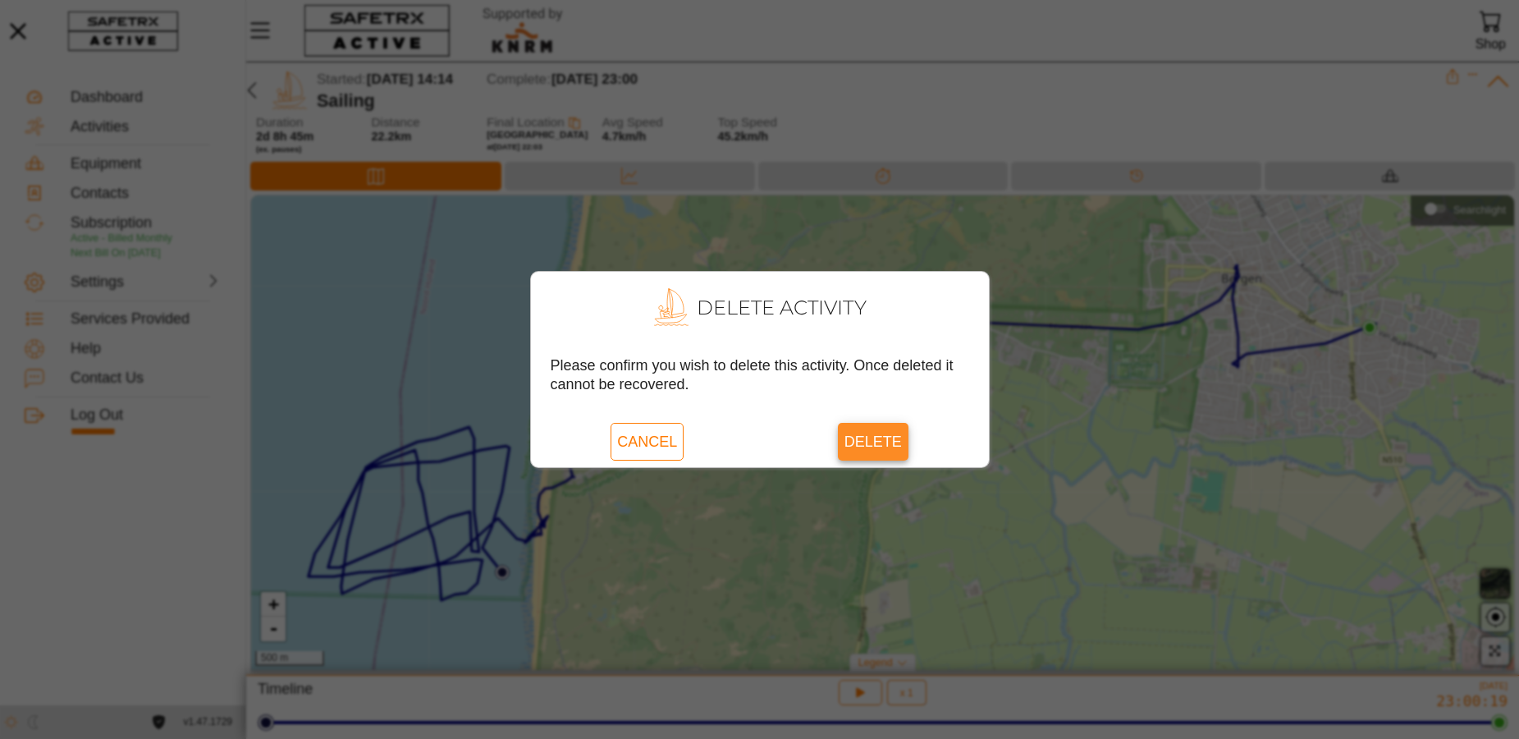
click at [890, 439] on span "Delete" at bounding box center [872, 442] width 57 height 38
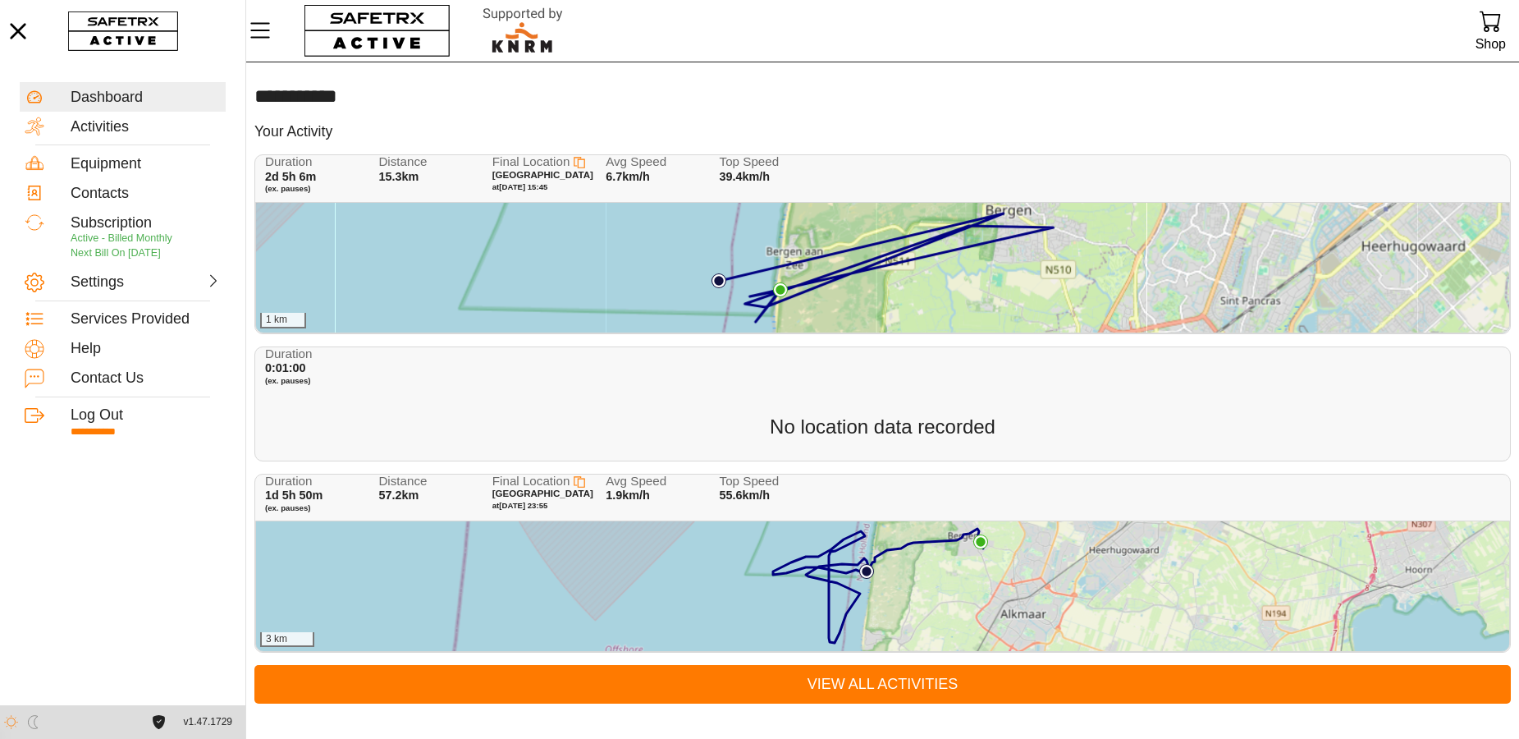
scroll to position [1, 0]
click at [973, 601] on div "3 km" at bounding box center [882, 585] width 1253 height 130
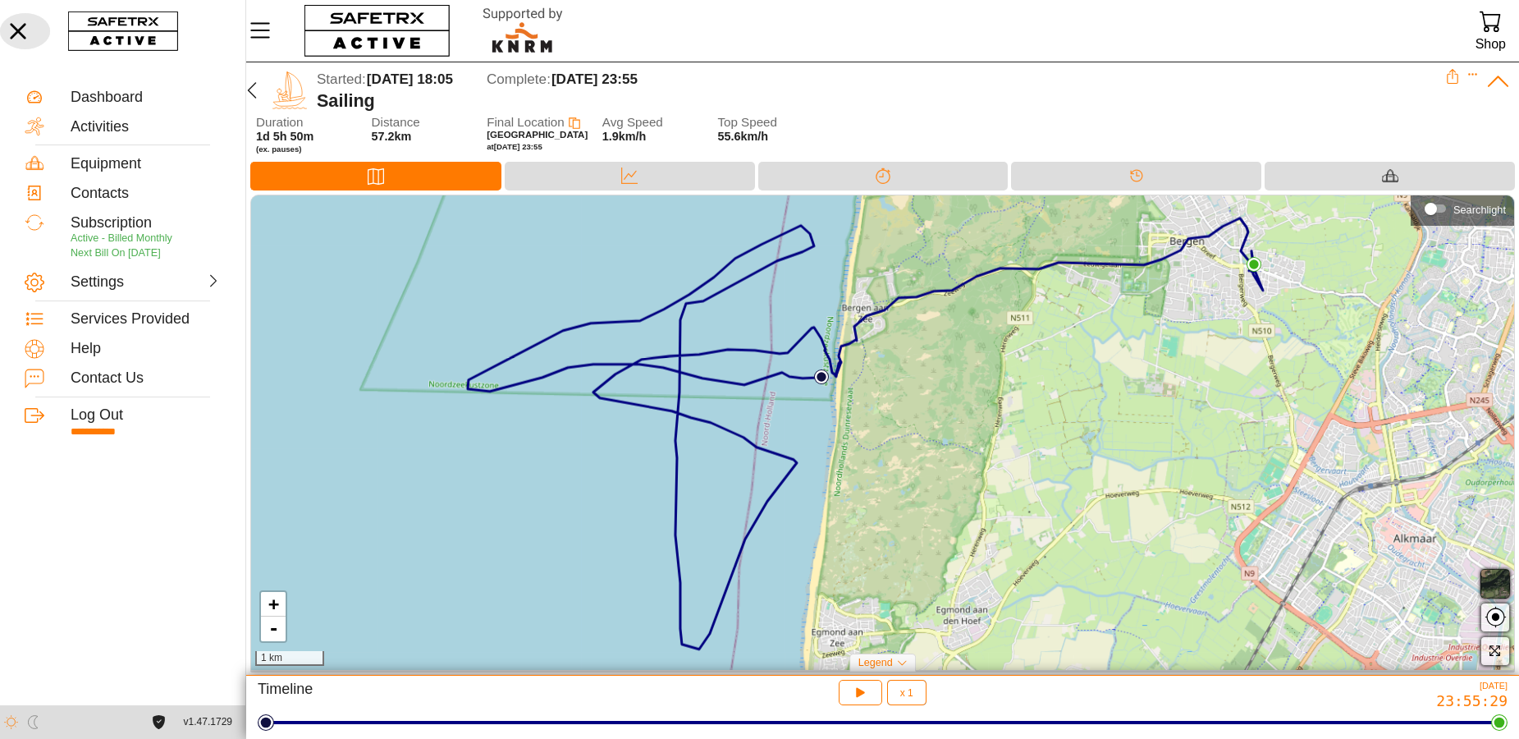
click at [15, 31] on icon "button" at bounding box center [18, 31] width 36 height 36
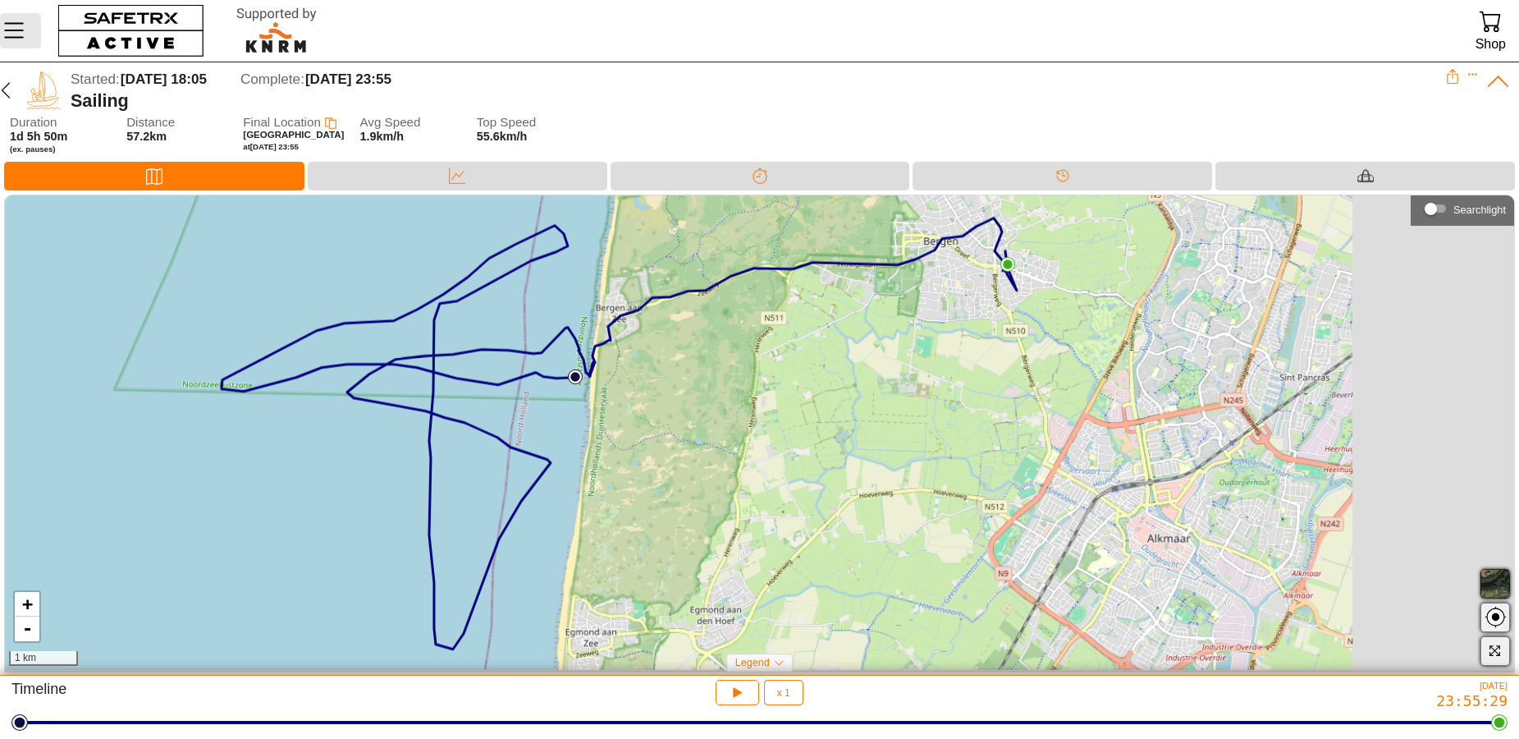
click at [21, 33] on icon "Menu" at bounding box center [14, 30] width 28 height 28
